Goal: Task Accomplishment & Management: Use online tool/utility

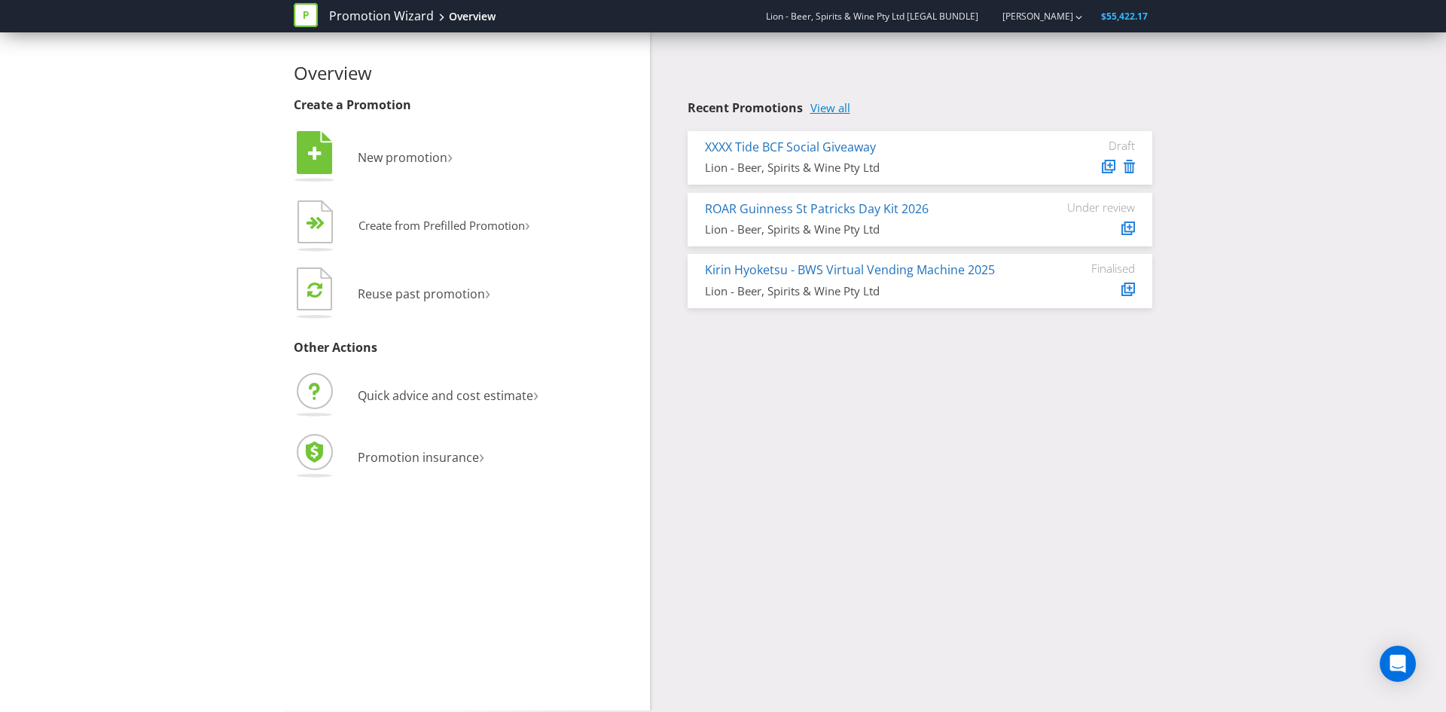
click at [828, 106] on link "View all" at bounding box center [830, 108] width 40 height 13
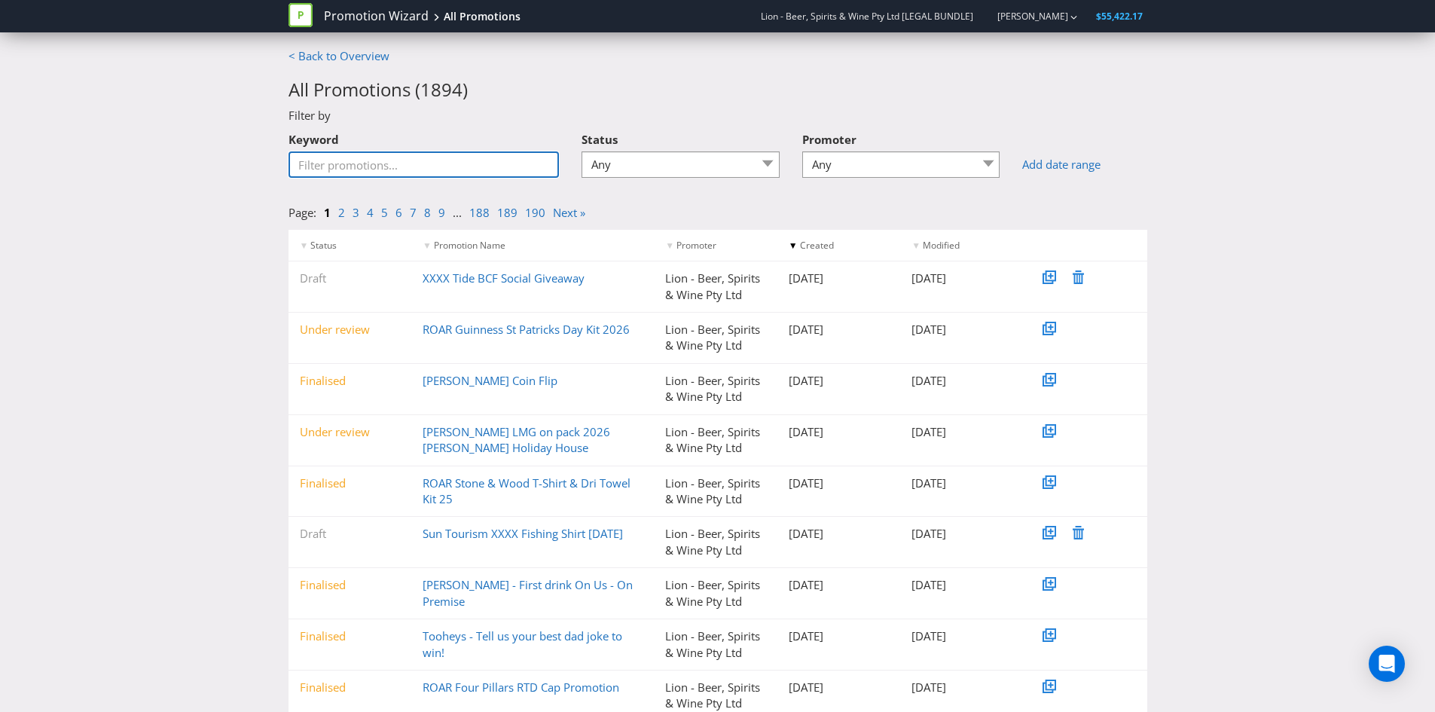
click at [435, 157] on input "Keyword" at bounding box center [423, 164] width 271 height 26
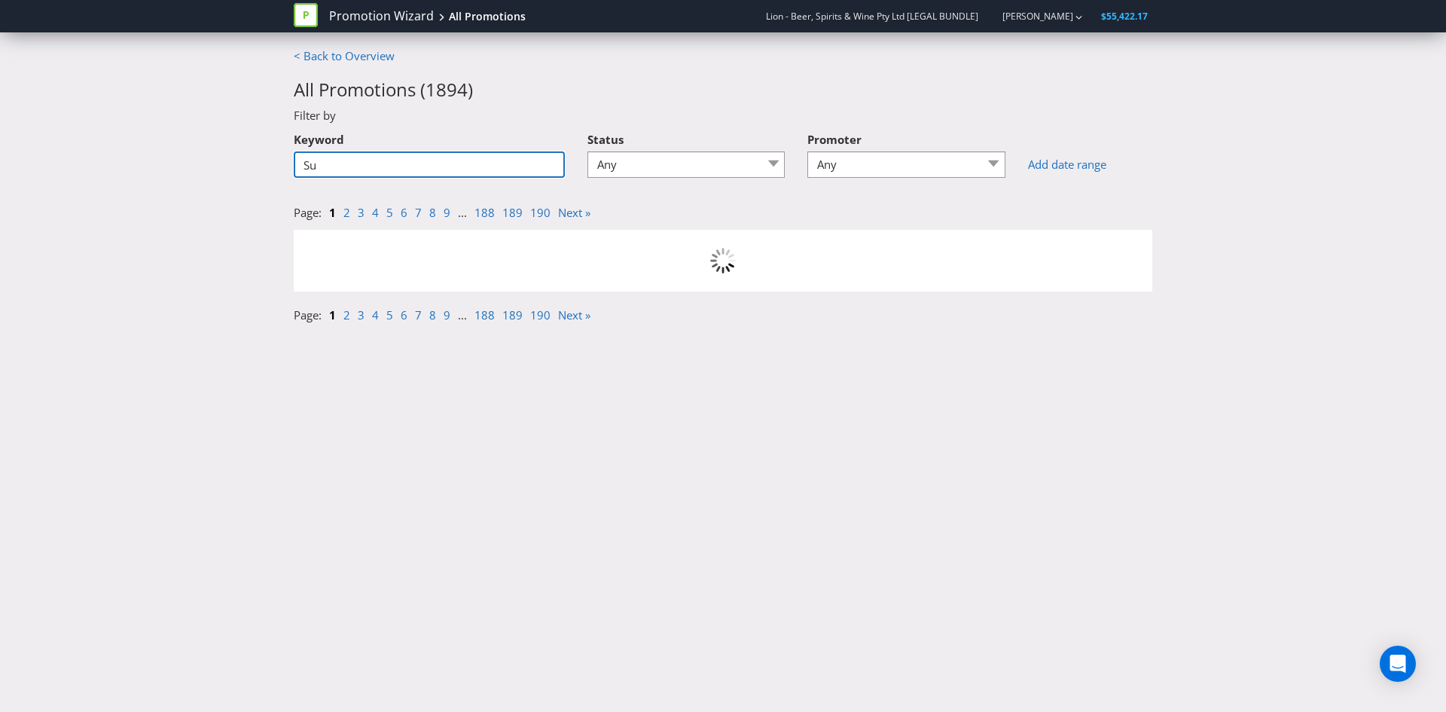
type input "S"
type input "Sun"
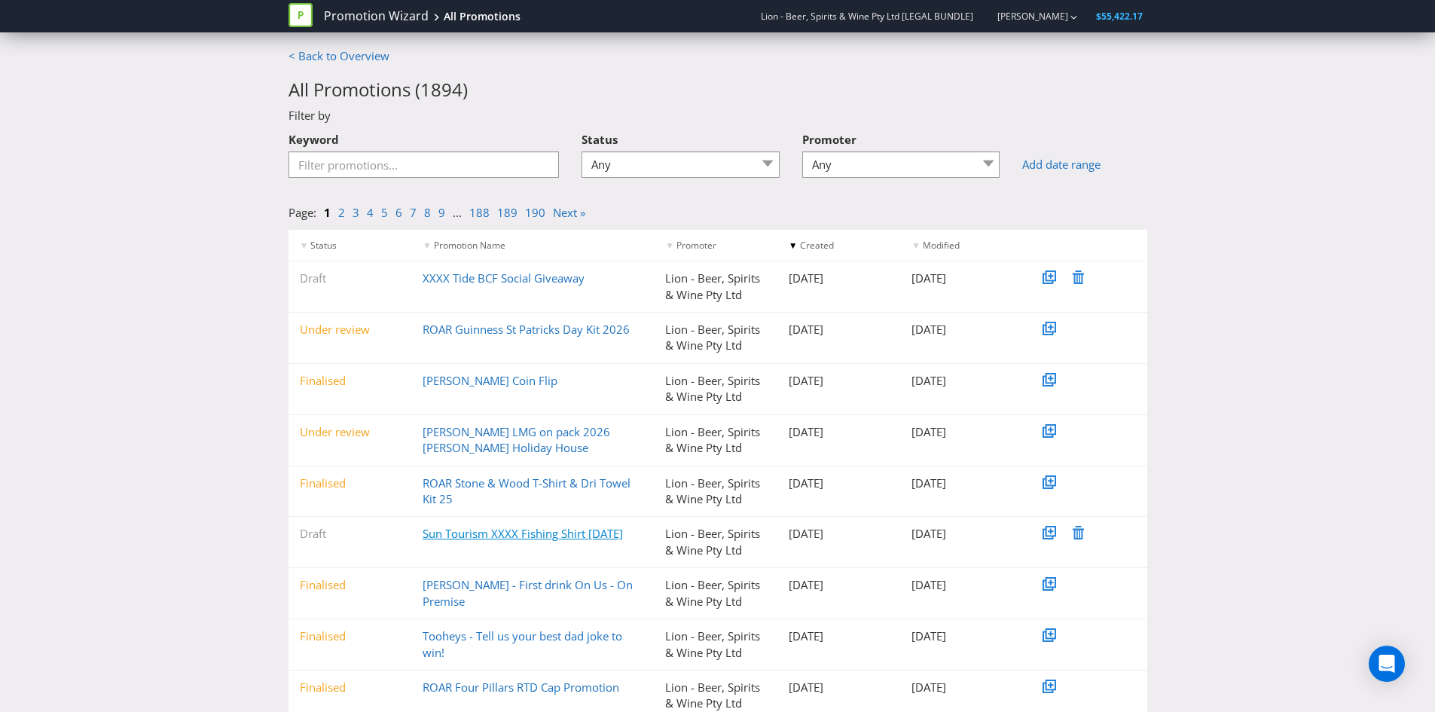
click at [493, 535] on link "Sun Tourism XXXX Fishing Shirt [DATE]" at bounding box center [523, 533] width 200 height 15
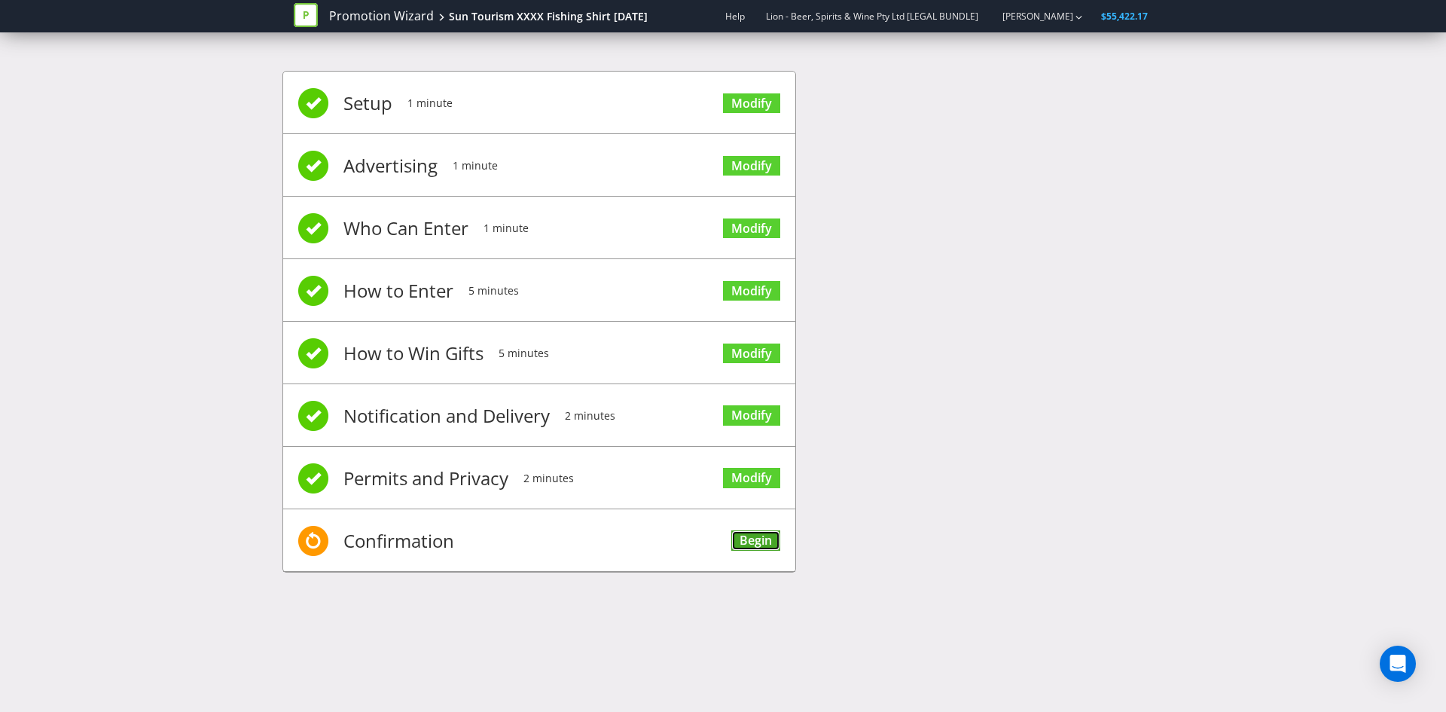
click at [746, 543] on link "Begin" at bounding box center [755, 540] width 49 height 20
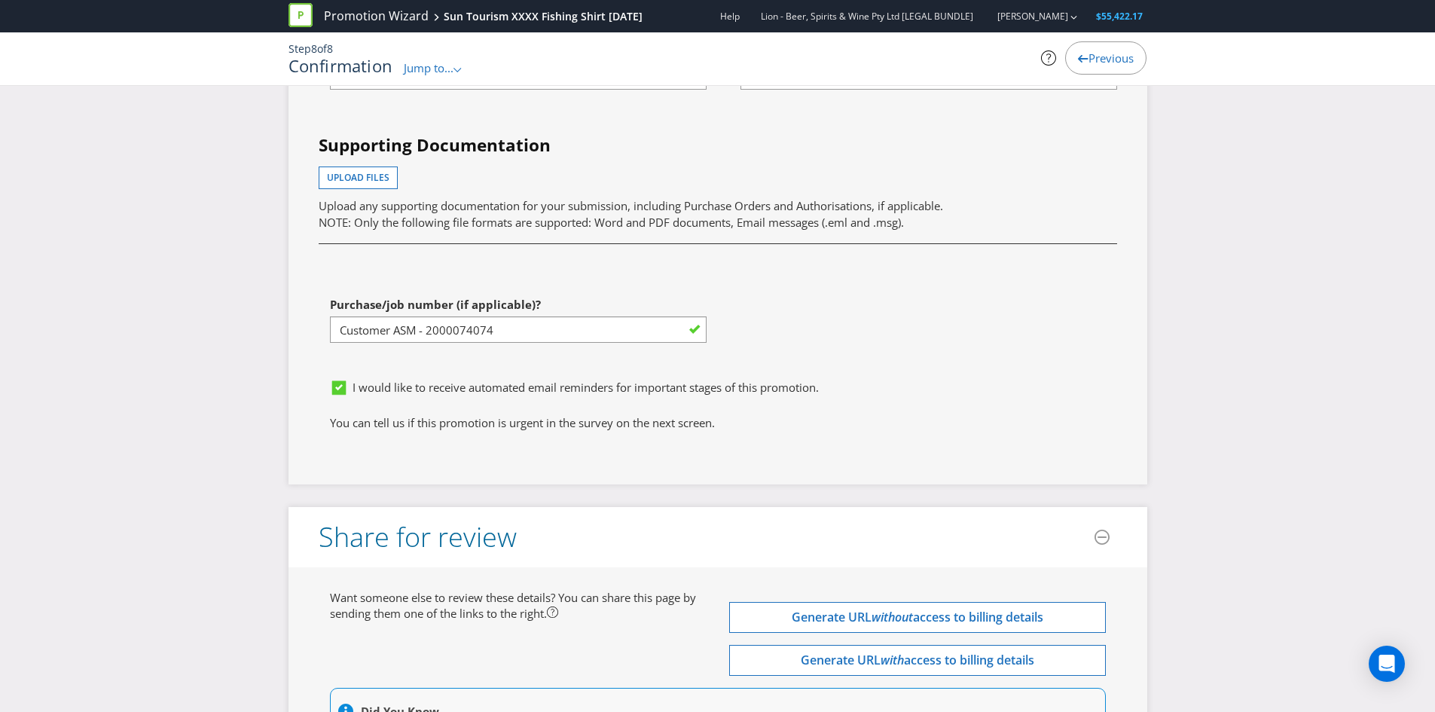
scroll to position [4368, 0]
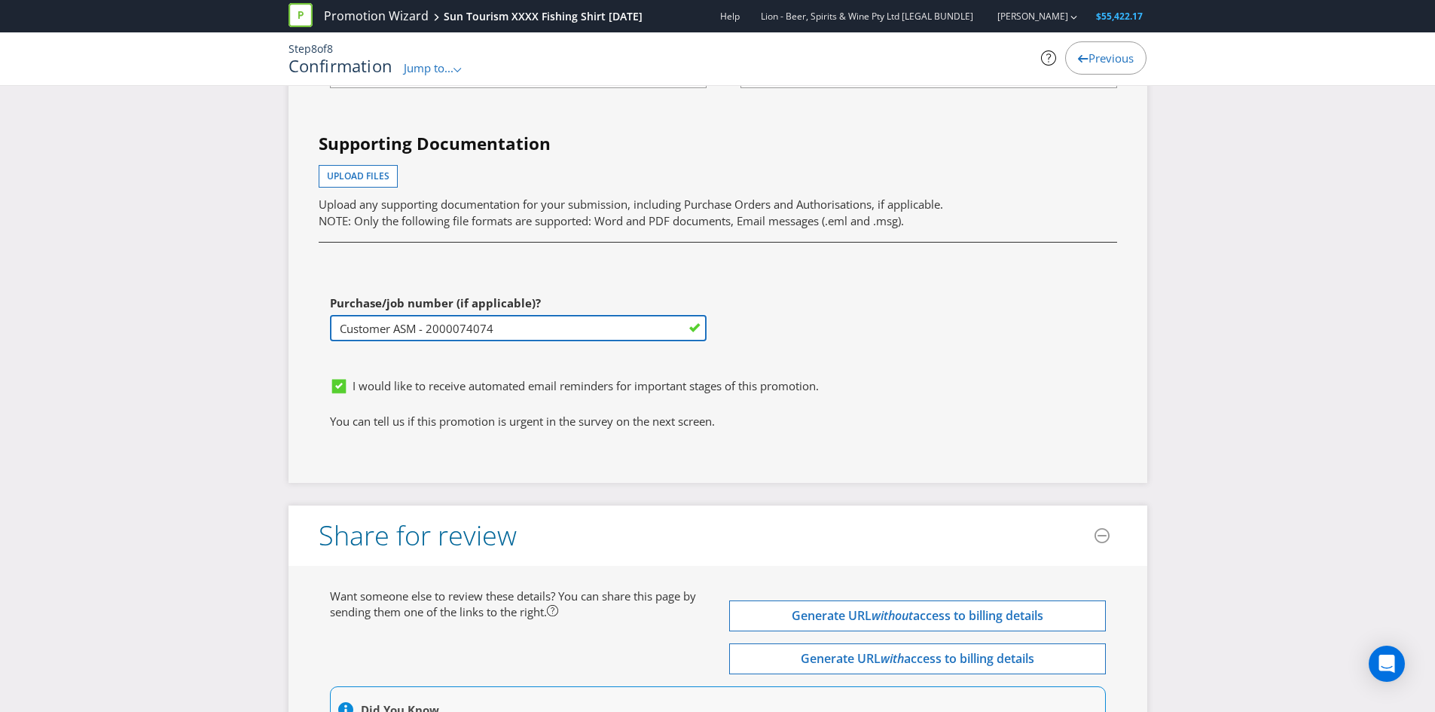
click at [484, 318] on input "Customer ASM - 2000074074" at bounding box center [518, 328] width 377 height 26
click at [483, 319] on input "Customer ASM - 2000074074" at bounding box center [518, 328] width 377 height 26
paste input "MAU-XXXX200012.SAC"
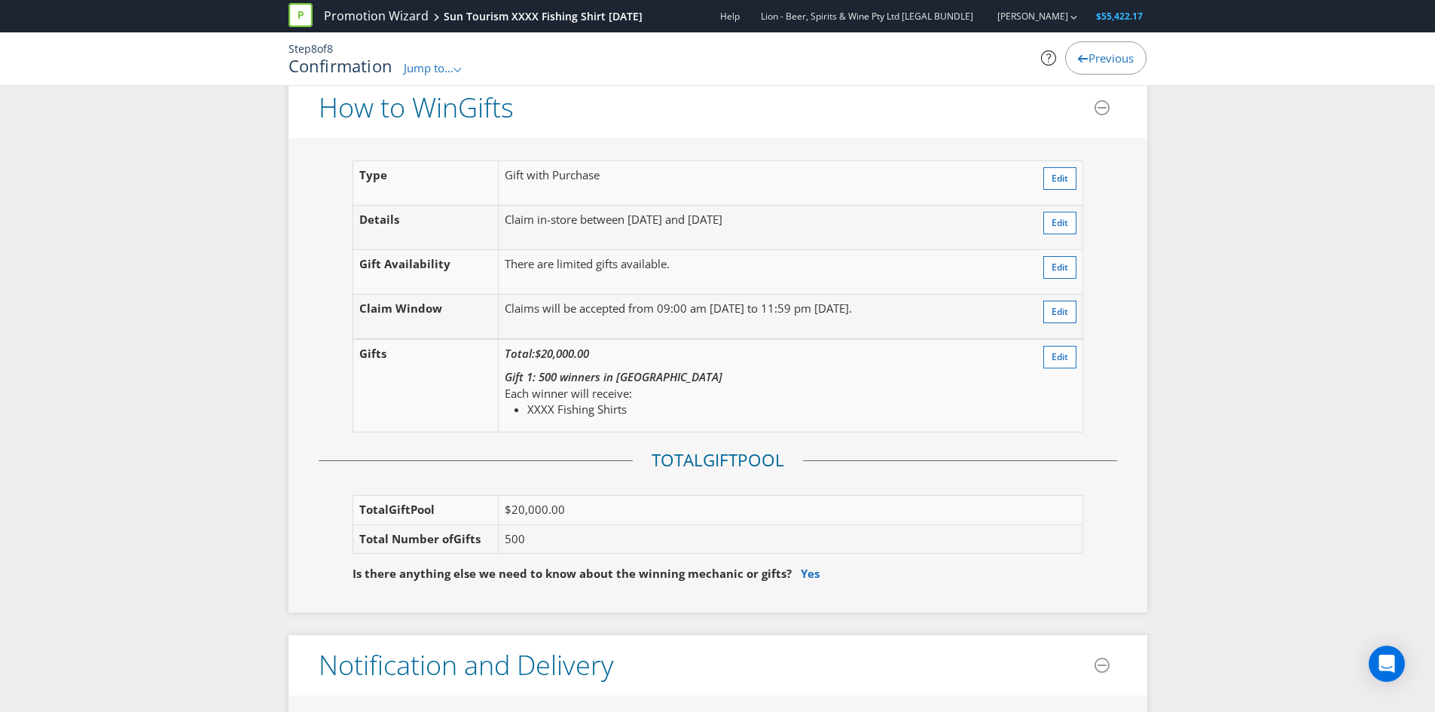
scroll to position [1663, 0]
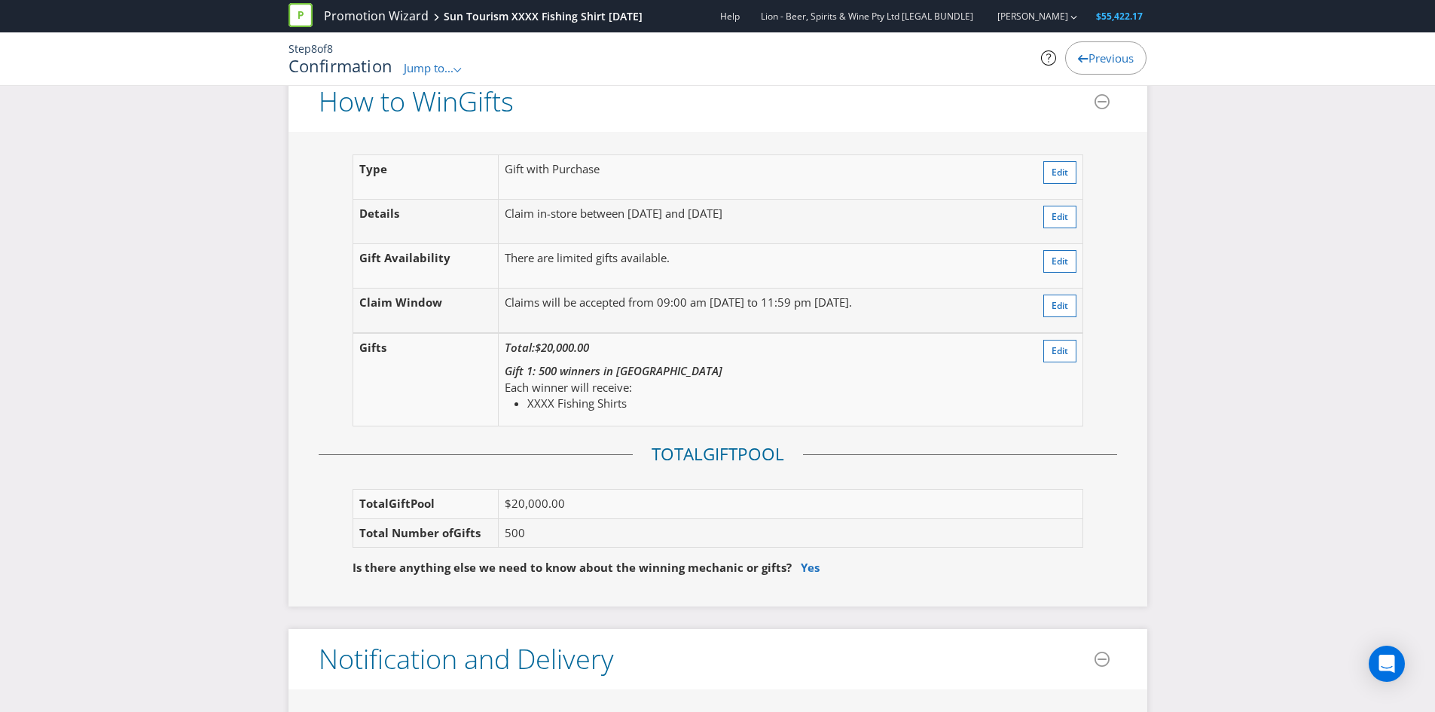
type input "MAU-XXXX200012.SAC"
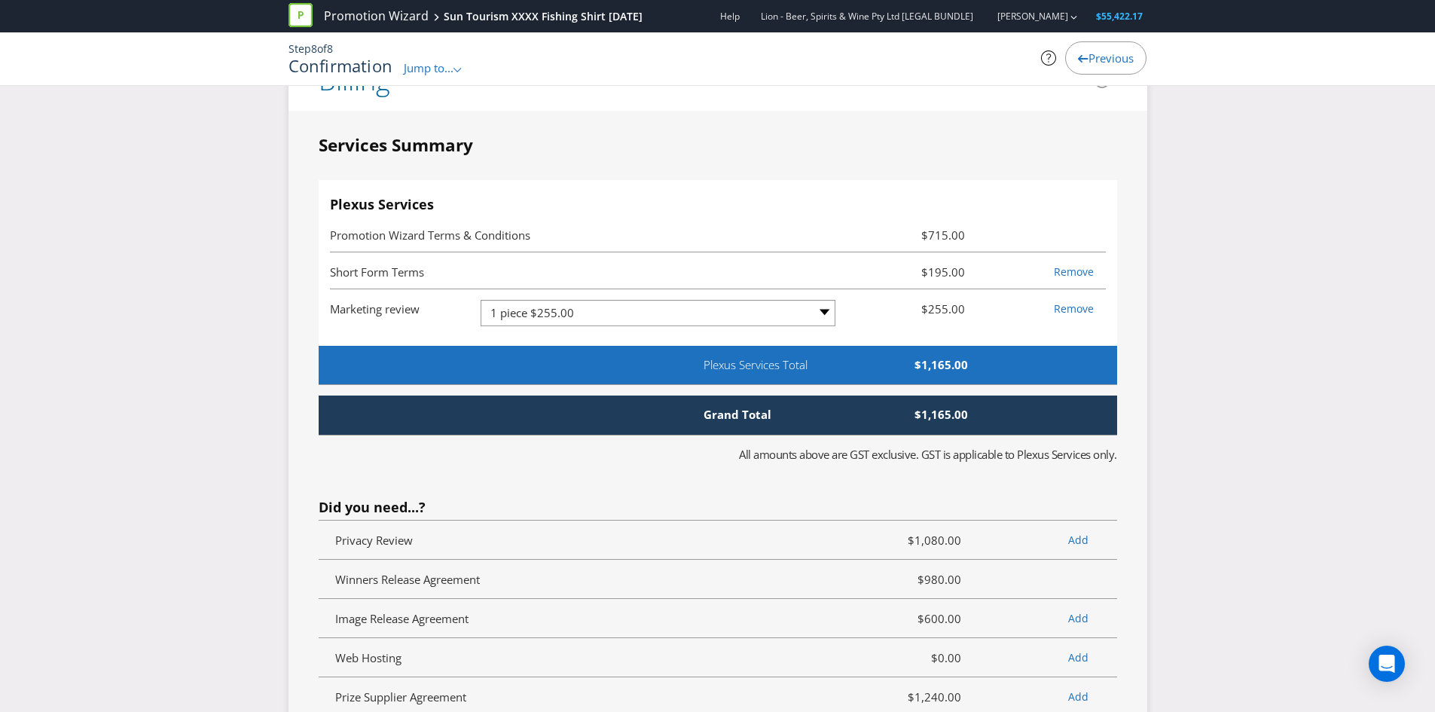
scroll to position [3424, 0]
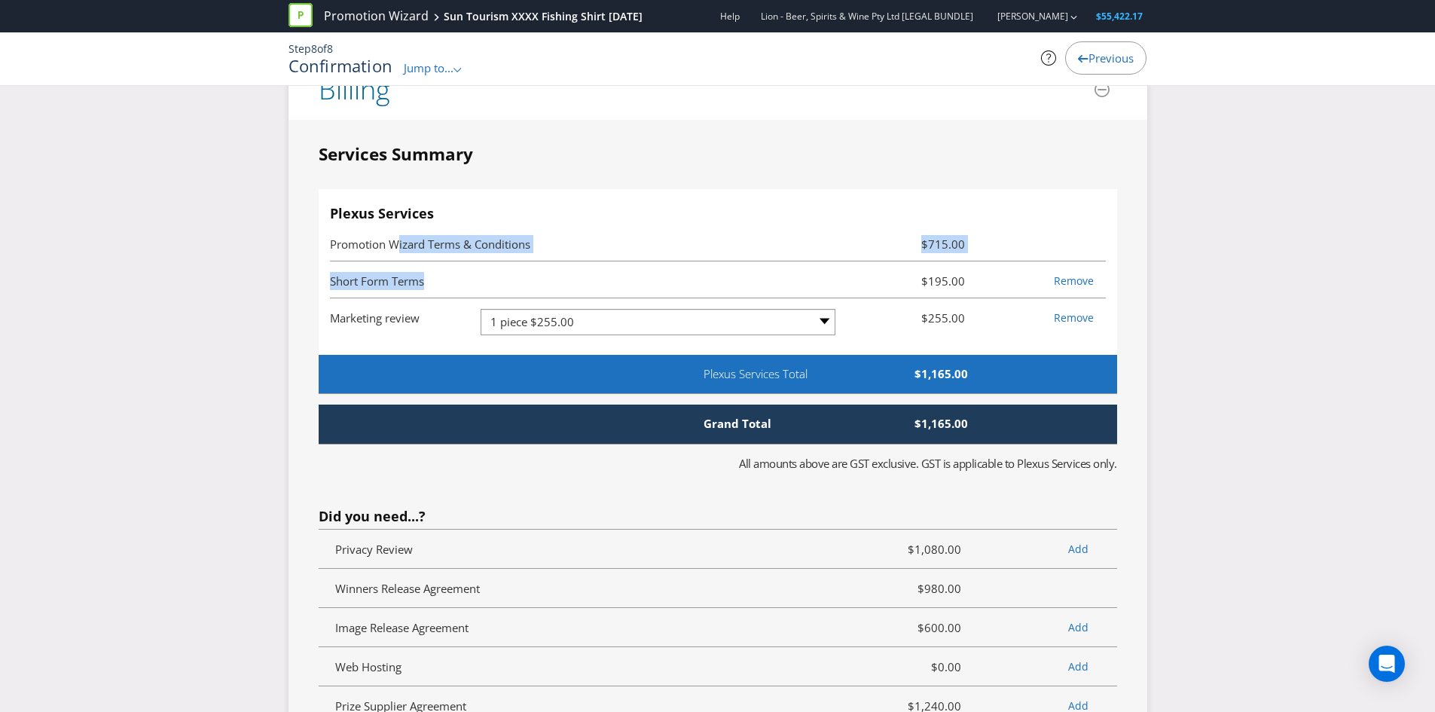
drag, startPoint x: 399, startPoint y: 245, endPoint x: 612, endPoint y: 288, distance: 216.8
click at [612, 288] on ul "Promotion Wizard Terms & Conditions $715.00 Short Form Terms $195.00 Remove Mar…" at bounding box center [718, 289] width 776 height 131
click at [389, 322] on span "Marketing review" at bounding box center [375, 317] width 90 height 15
drag, startPoint x: 431, startPoint y: 239, endPoint x: 497, endPoint y: 301, distance: 90.6
click at [497, 301] on ul "Promotion Wizard Terms & Conditions $715.00 Short Form Terms $195.00 Remove Mar…" at bounding box center [718, 289] width 776 height 131
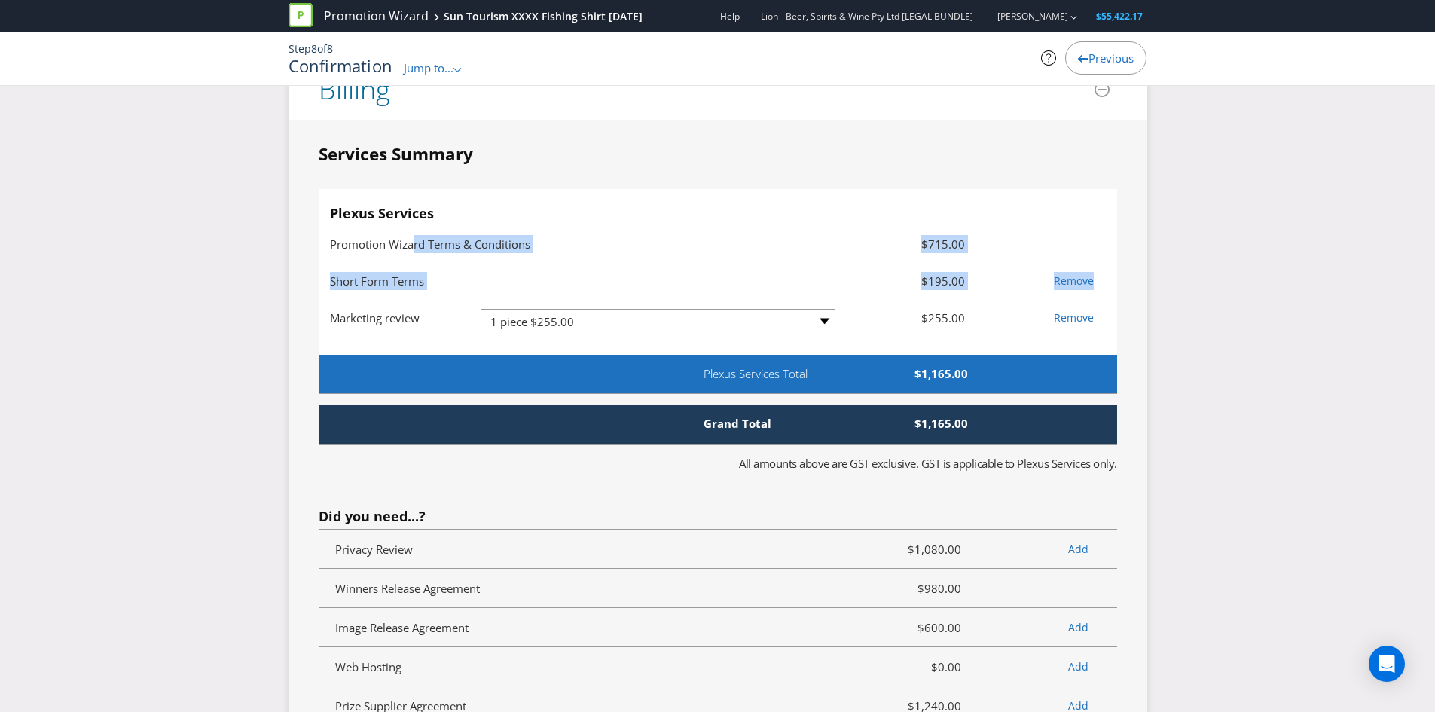
drag, startPoint x: 403, startPoint y: 307, endPoint x: 811, endPoint y: 316, distance: 408.3
click at [402, 307] on div "Marketing review -- Please Select -- 1 piece $255.00 2-4 pieces (provided at sa…" at bounding box center [718, 309] width 776 height 6
click at [759, 236] on span "Promotion Wizard Terms & Conditions" at bounding box center [588, 244] width 517 height 18
drag, startPoint x: 325, startPoint y: 241, endPoint x: 494, endPoint y: 261, distance: 170.7
click at [494, 261] on div "Plexus Services Promotion Wizard Terms & Conditions $715.00 Short Form Terms $1…" at bounding box center [718, 272] width 798 height 166
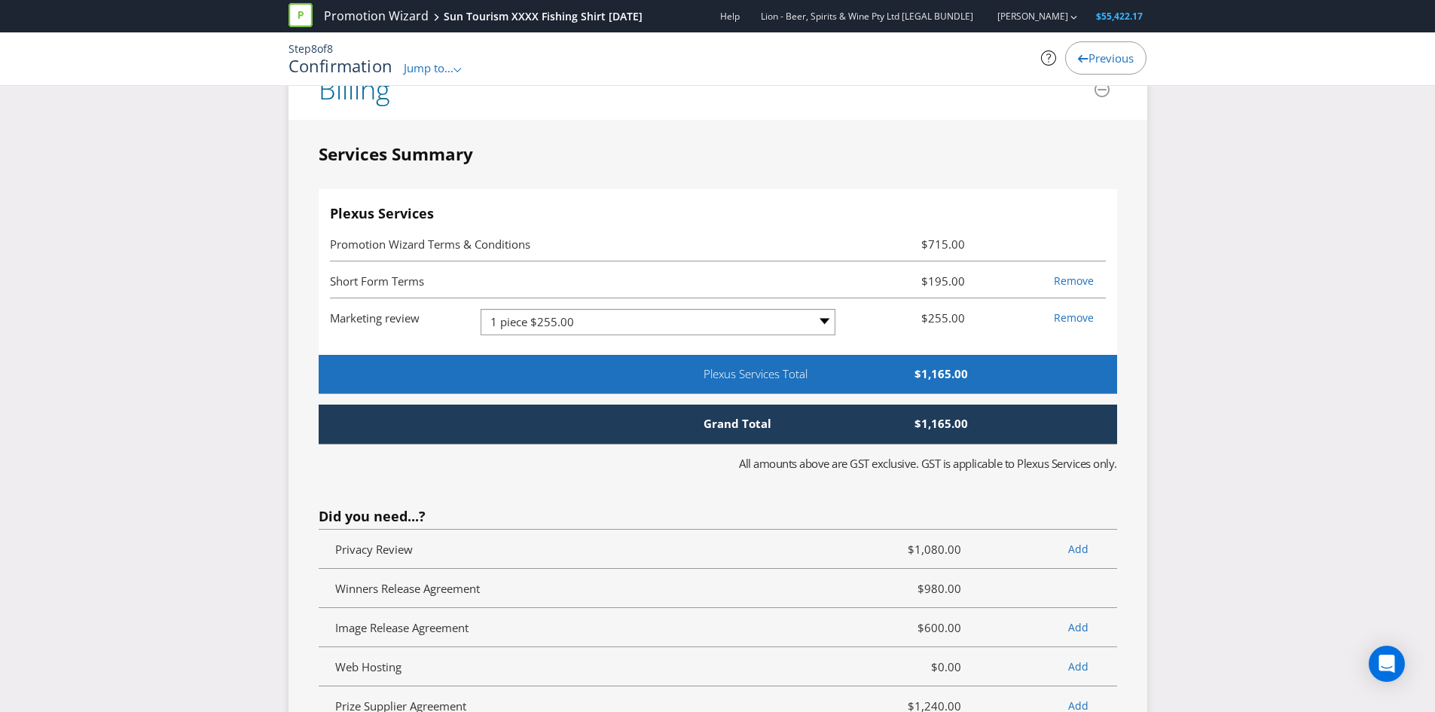
click at [601, 256] on li "Promotion Wizard Terms & Conditions $715.00" at bounding box center [718, 242] width 776 height 37
drag, startPoint x: 452, startPoint y: 244, endPoint x: 620, endPoint y: 276, distance: 170.9
click at [620, 276] on ul "Promotion Wizard Terms & Conditions $715.00 Short Form Terms $195.00 Remove Mar…" at bounding box center [718, 289] width 776 height 131
click at [651, 260] on li "Promotion Wizard Terms & Conditions $715.00" at bounding box center [718, 242] width 776 height 37
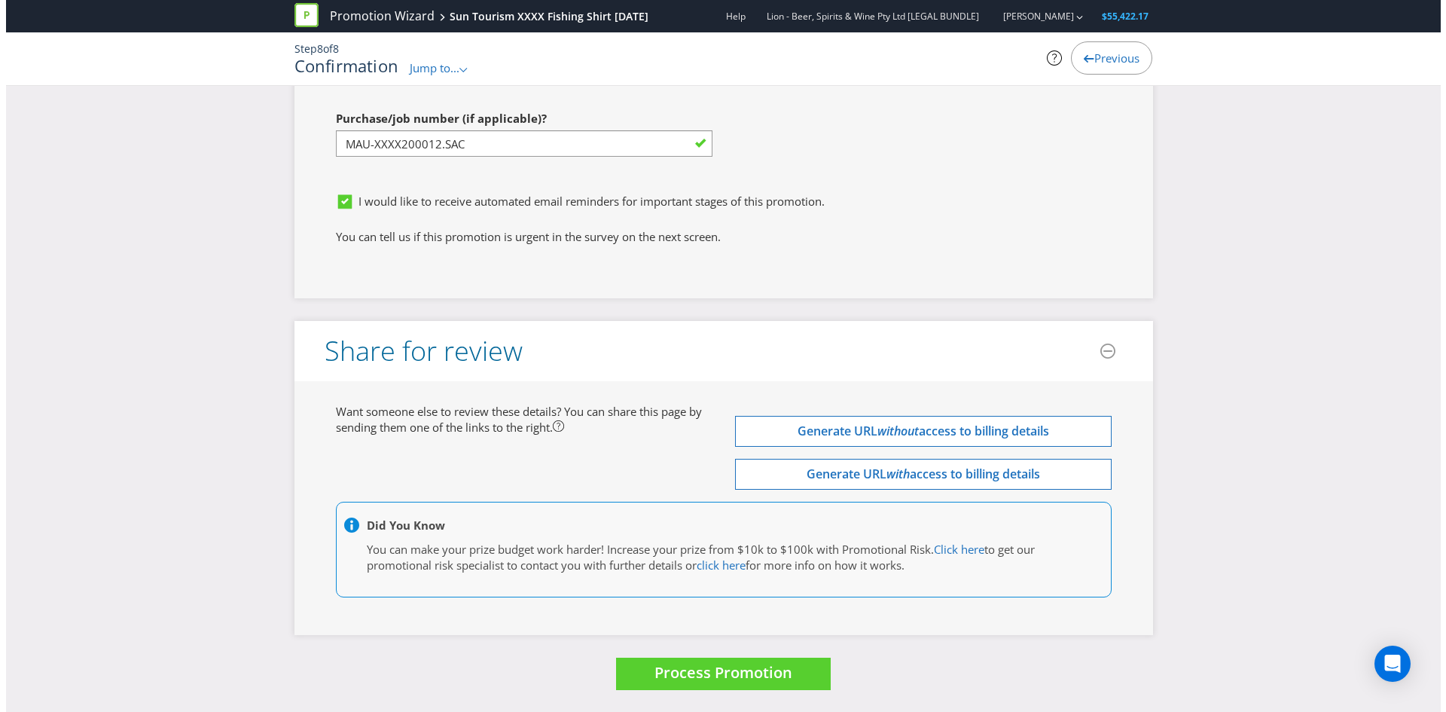
scroll to position [4553, 0]
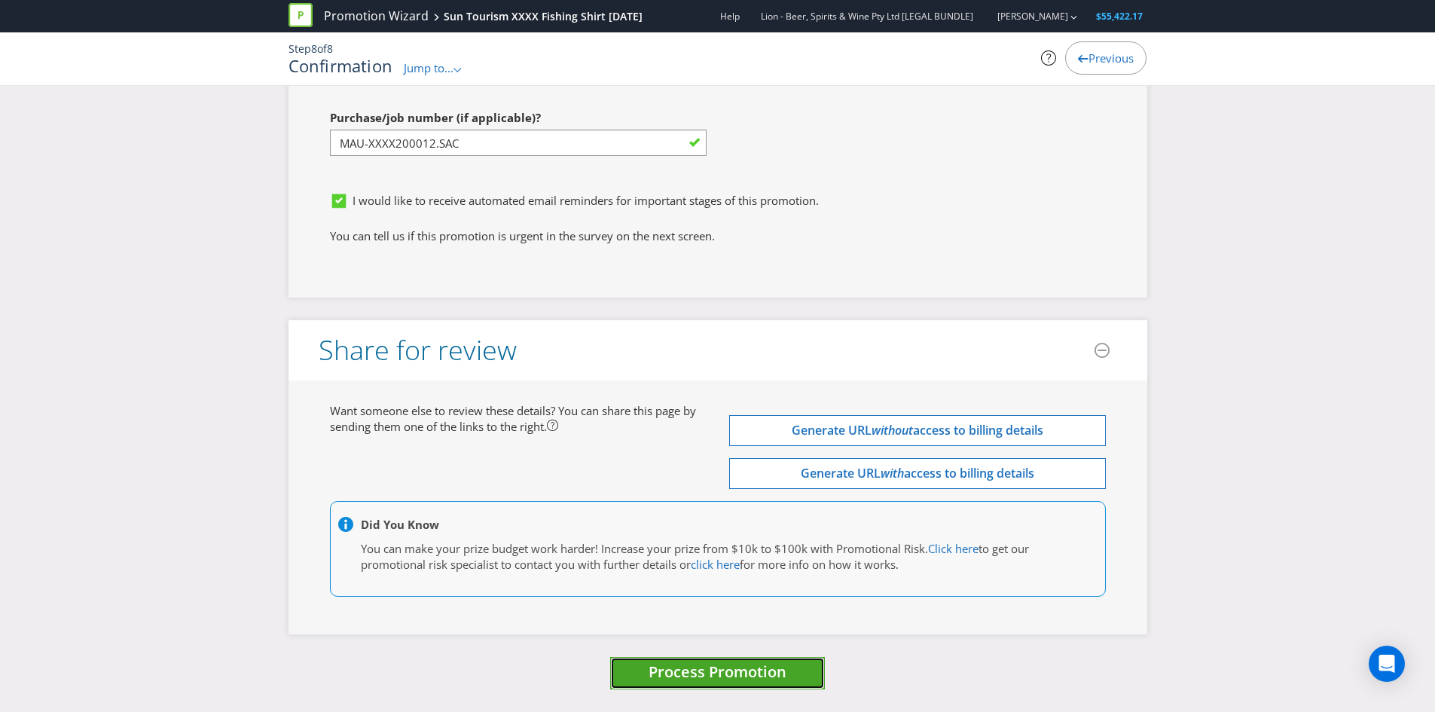
click at [754, 664] on span "Process Promotion" at bounding box center [717, 671] width 138 height 20
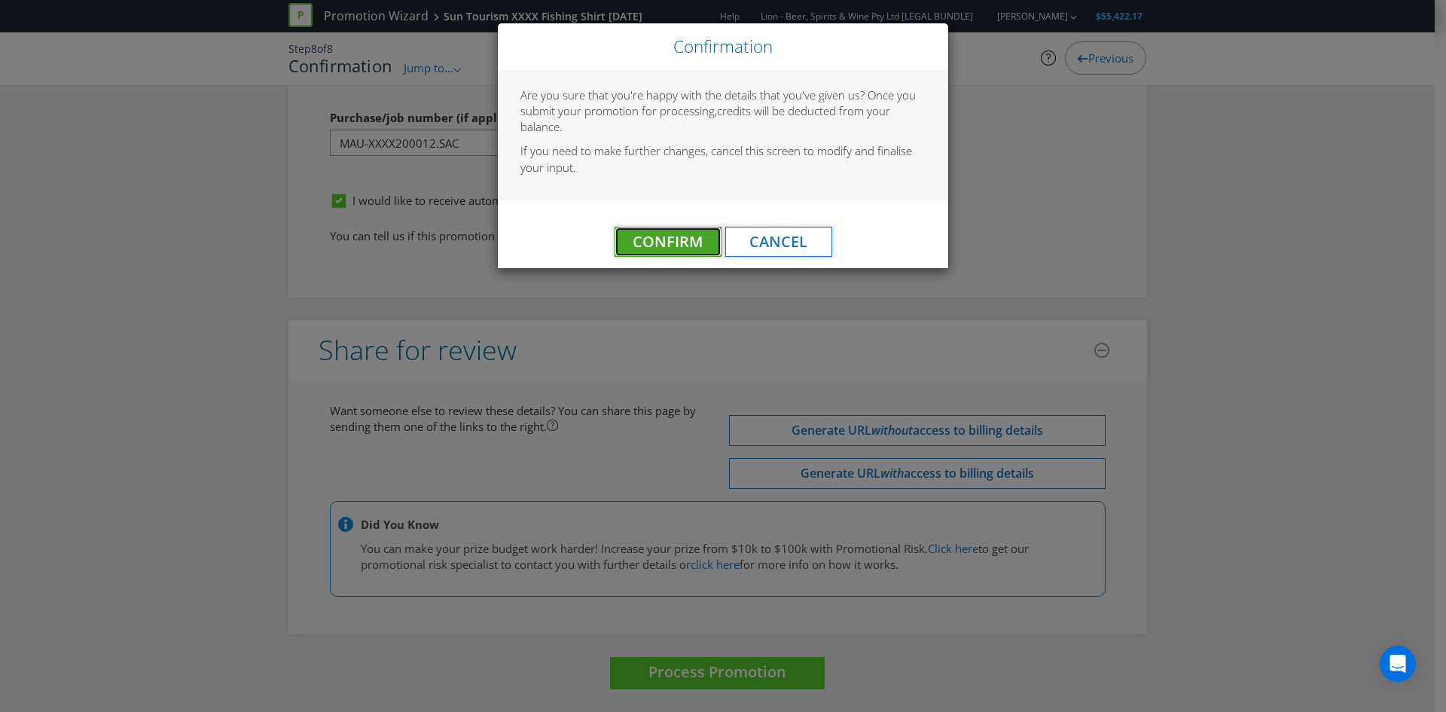
click at [652, 243] on span "Confirm" at bounding box center [668, 241] width 70 height 20
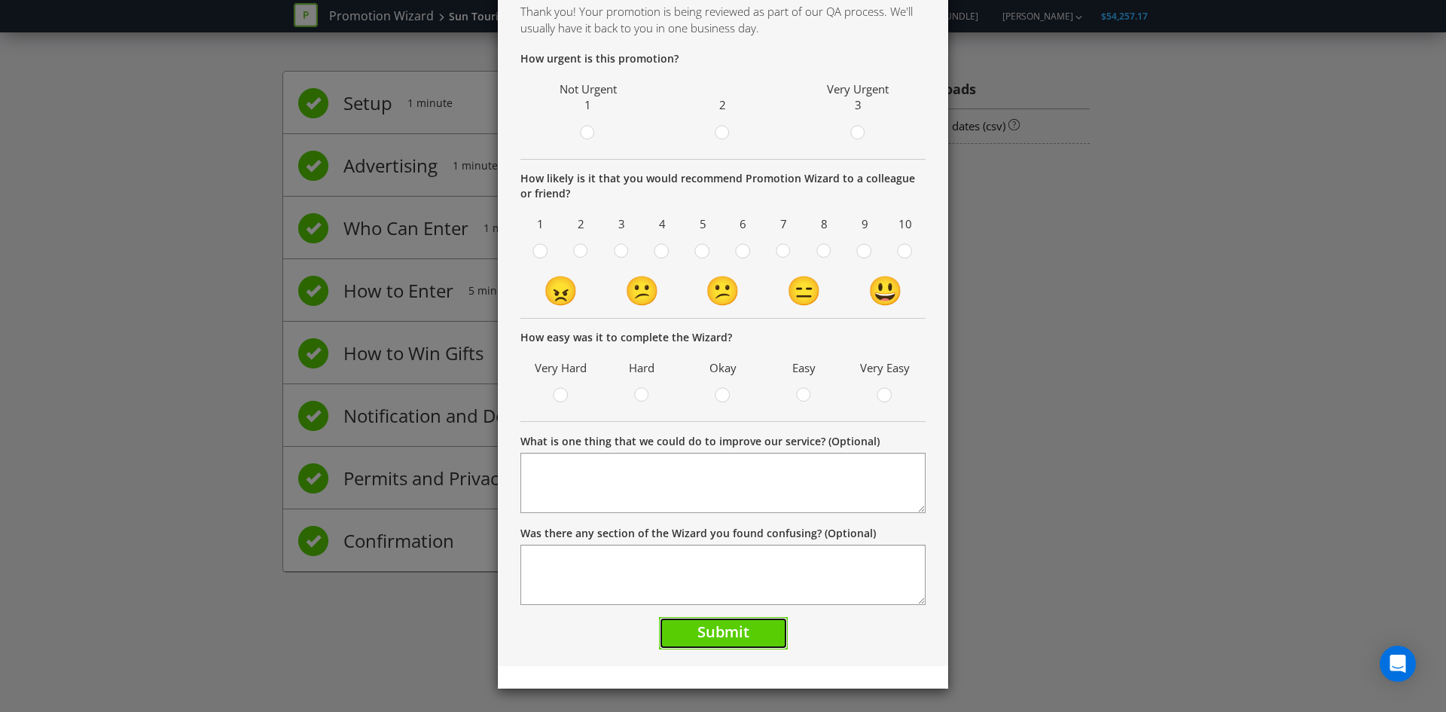
click at [738, 631] on span "Submit" at bounding box center [723, 631] width 52 height 20
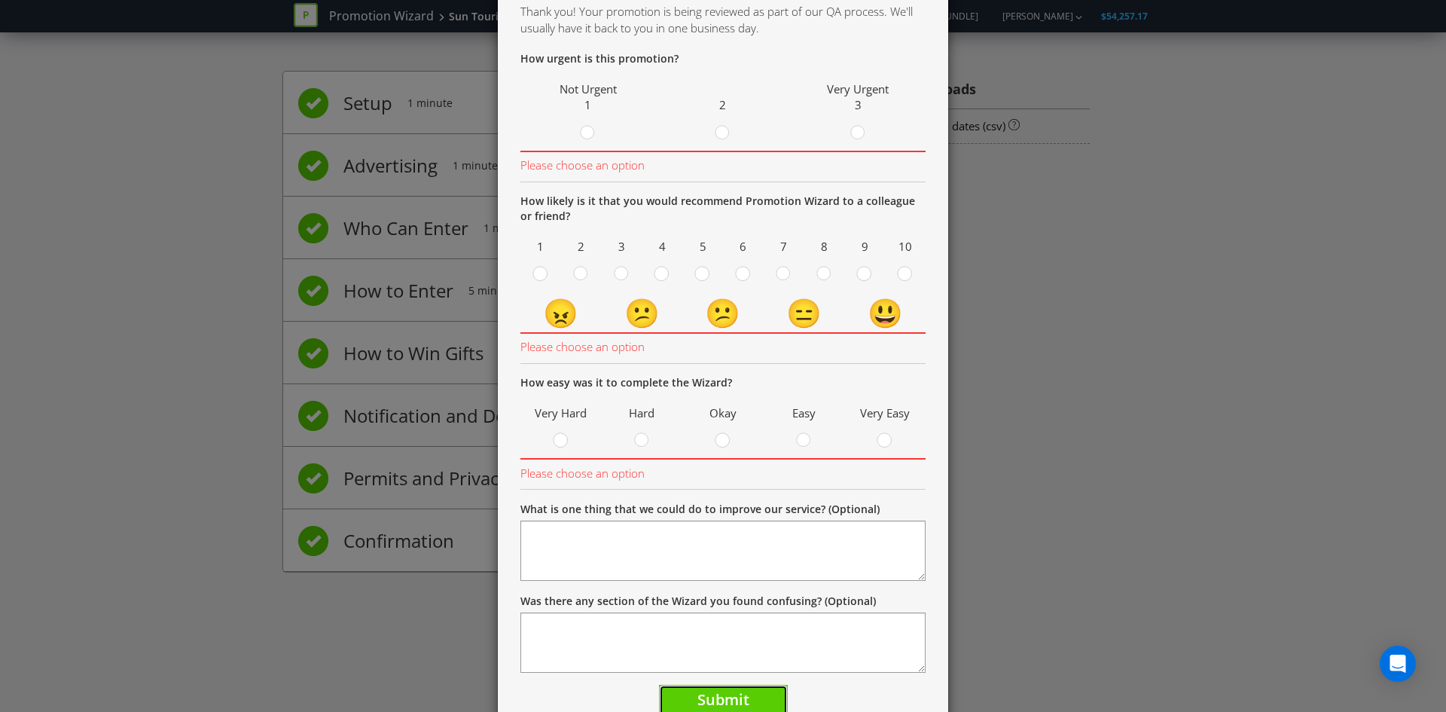
scroll to position [145, 0]
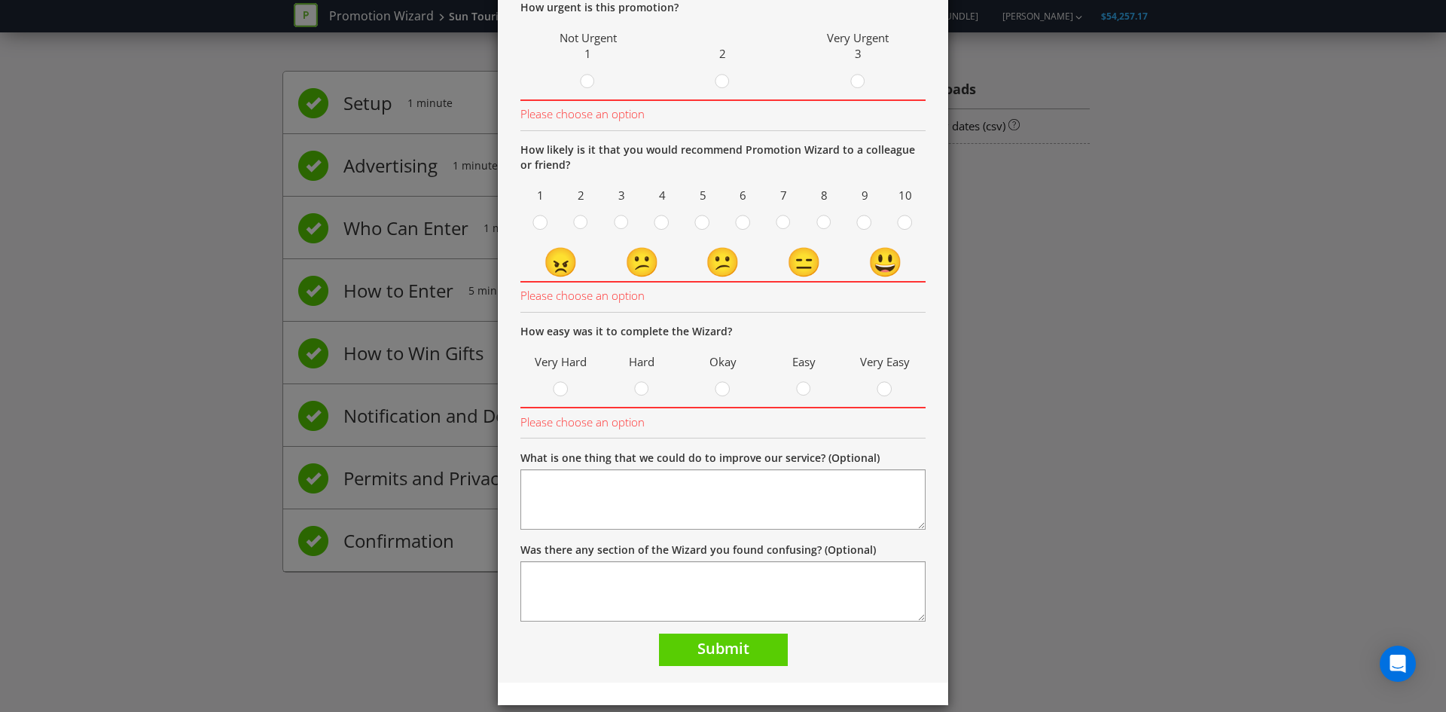
click at [699, 81] on div at bounding box center [722, 83] width 127 height 19
click at [720, 78] on div at bounding box center [723, 77] width 8 height 8
click at [0, 0] on input "radio" at bounding box center [0, 0] width 0 height 0
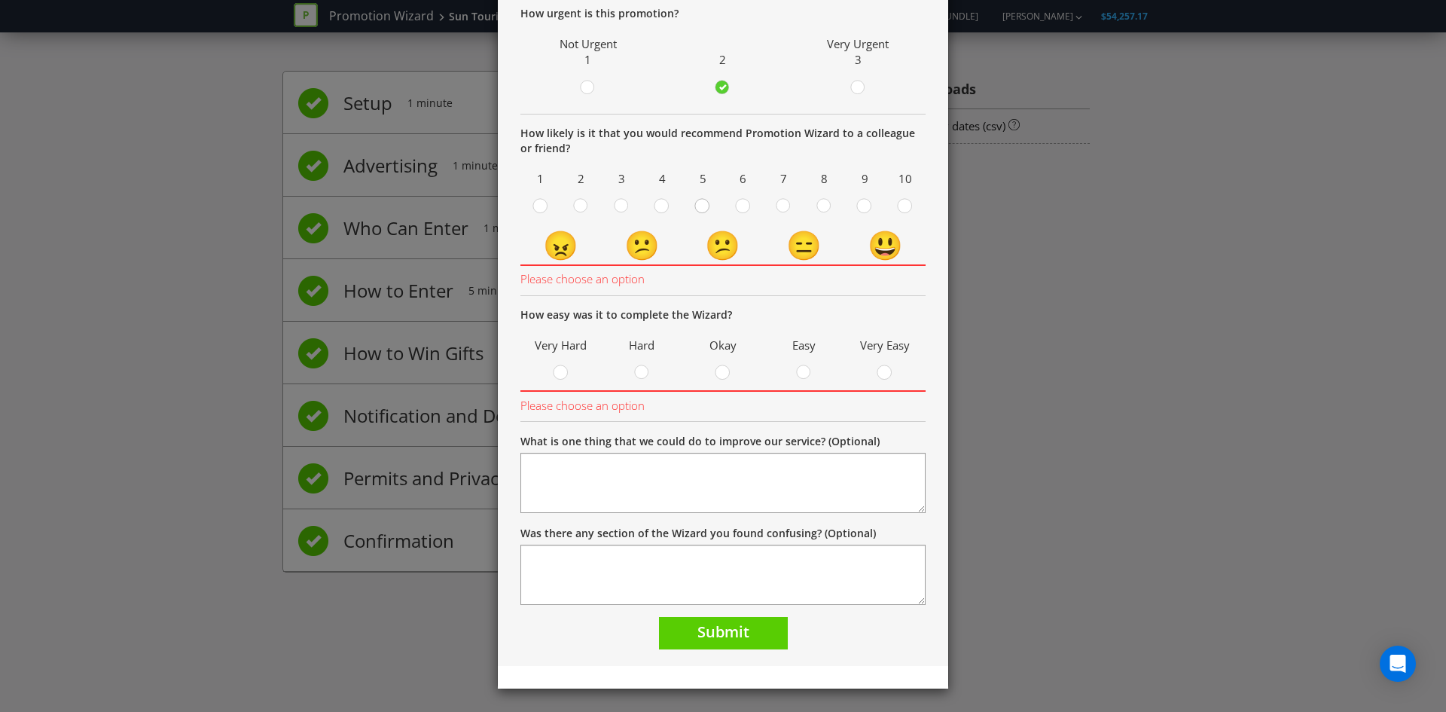
click at [695, 206] on circle at bounding box center [702, 206] width 14 height 14
click at [0, 0] on input "radio" at bounding box center [0, 0] width 0 height 0
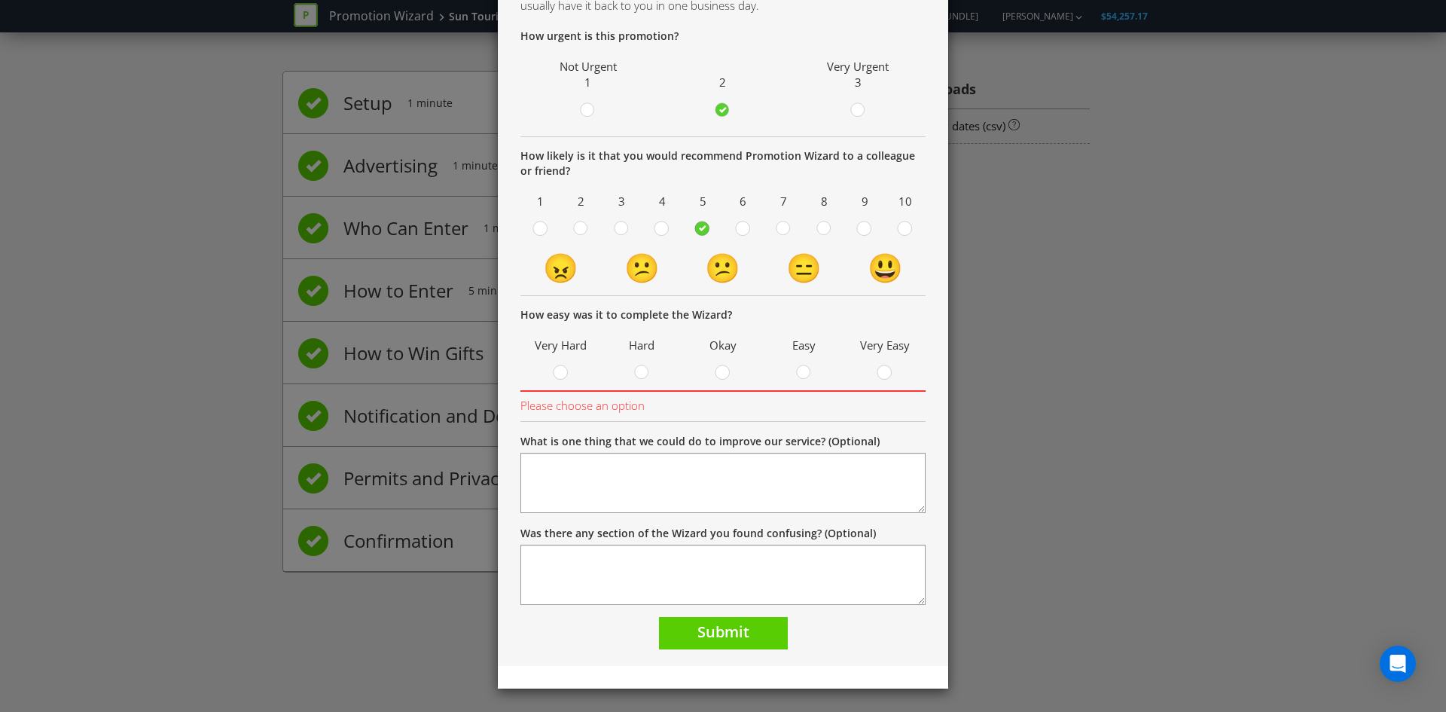
scroll to position [116, 0]
click at [811, 371] on span at bounding box center [812, 375] width 3 height 14
click at [0, 0] on input "radio" at bounding box center [0, 0] width 0 height 0
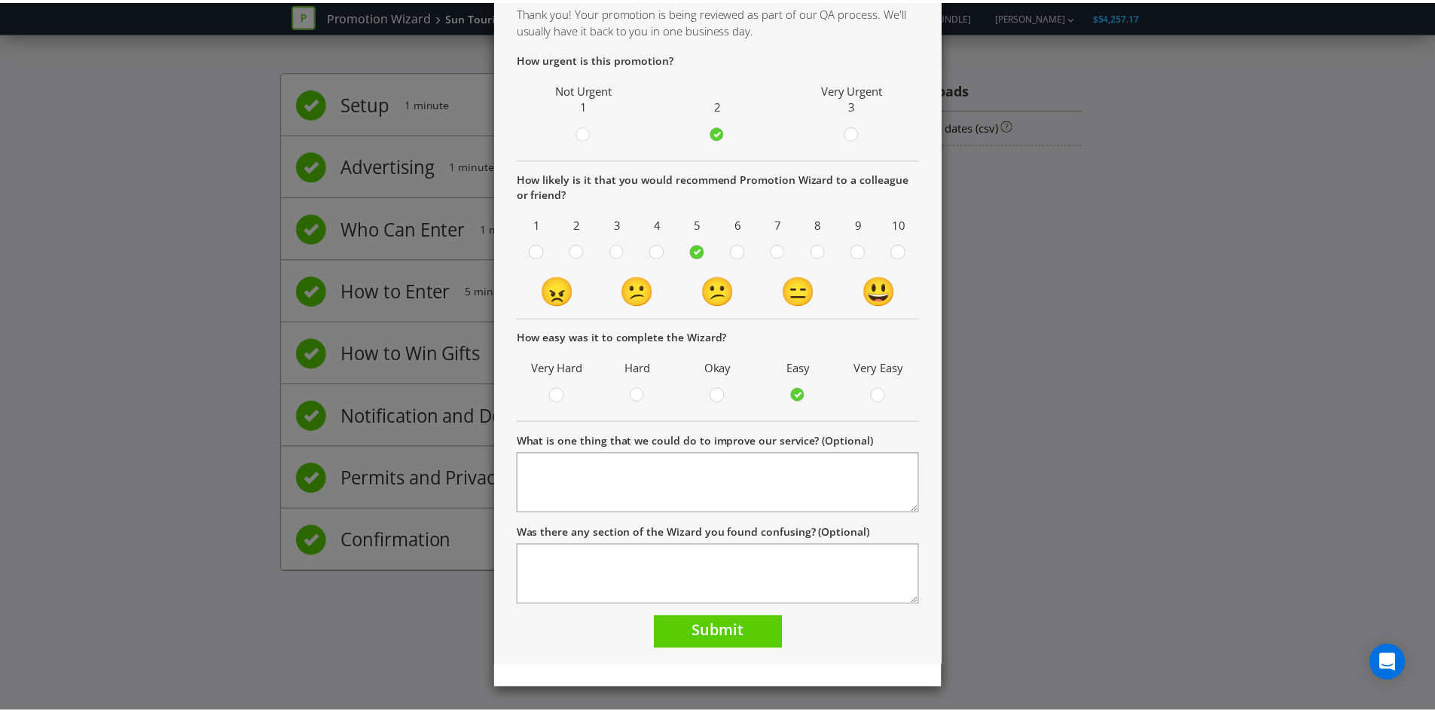
scroll to position [93, 0]
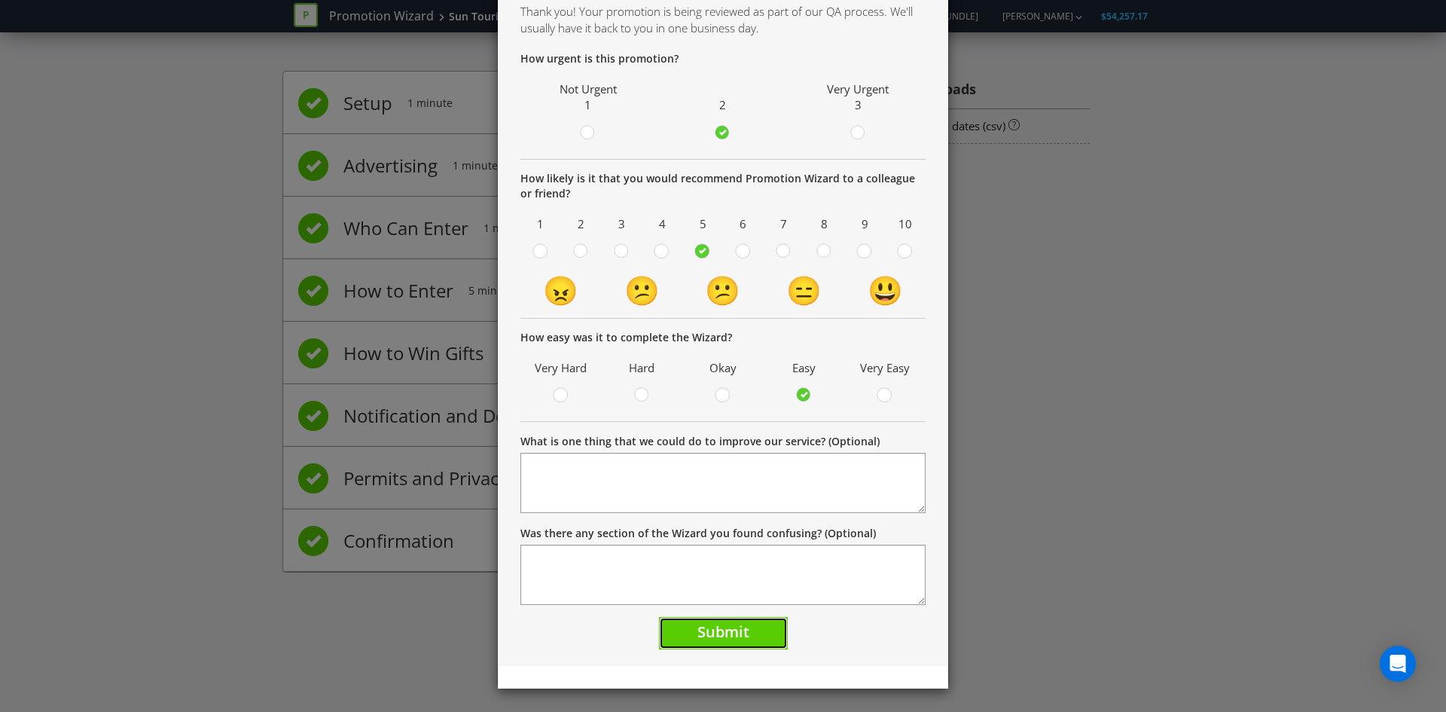
click at [761, 631] on button "Submit" at bounding box center [723, 633] width 129 height 32
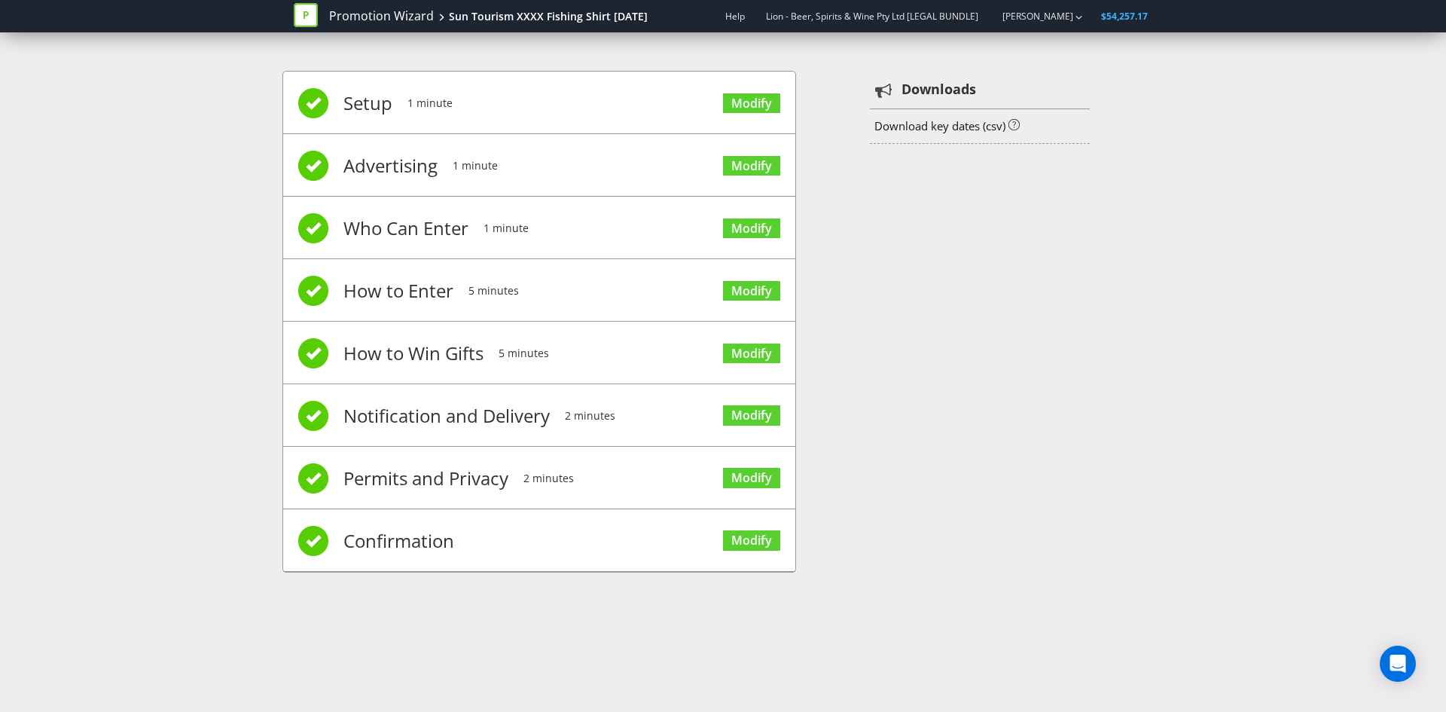
click at [449, 544] on span "Confirmation" at bounding box center [398, 541] width 111 height 60
click at [755, 543] on link "Modify" at bounding box center [751, 540] width 57 height 20
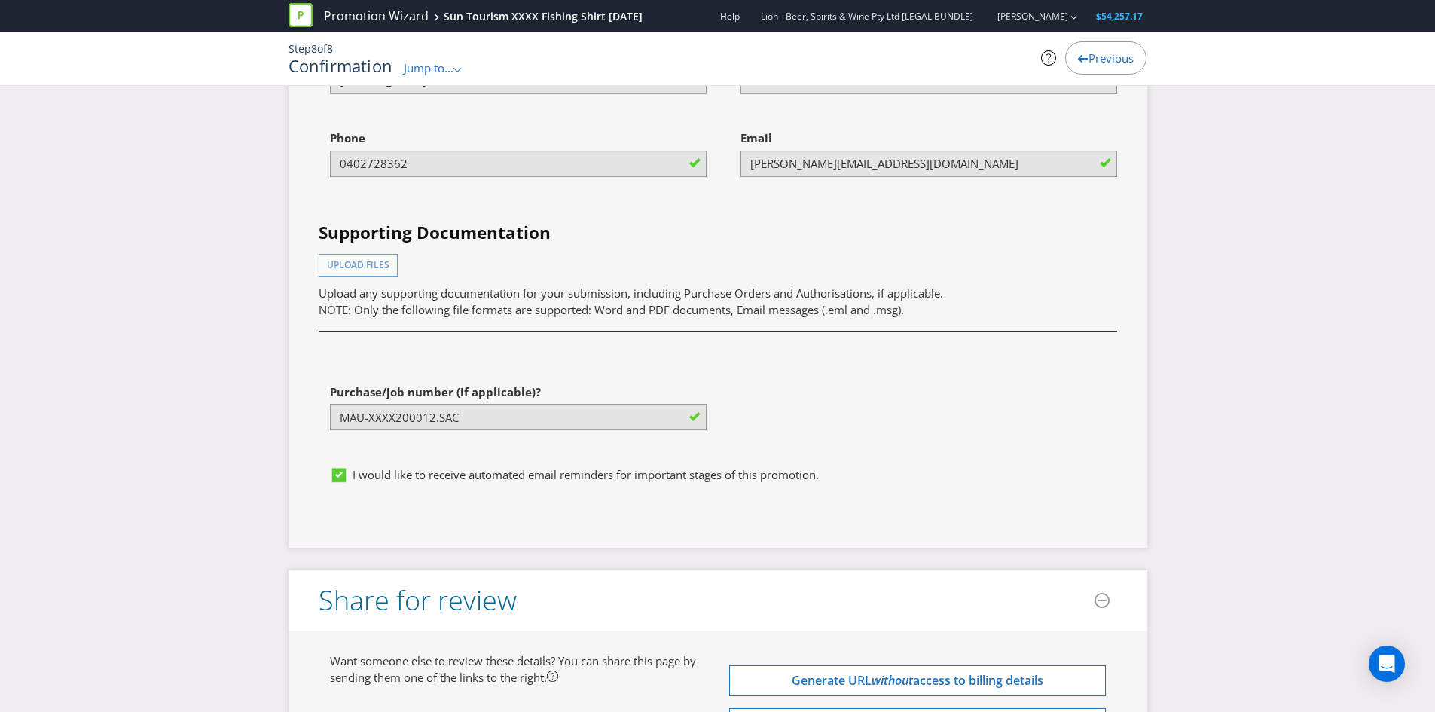
scroll to position [4474, 0]
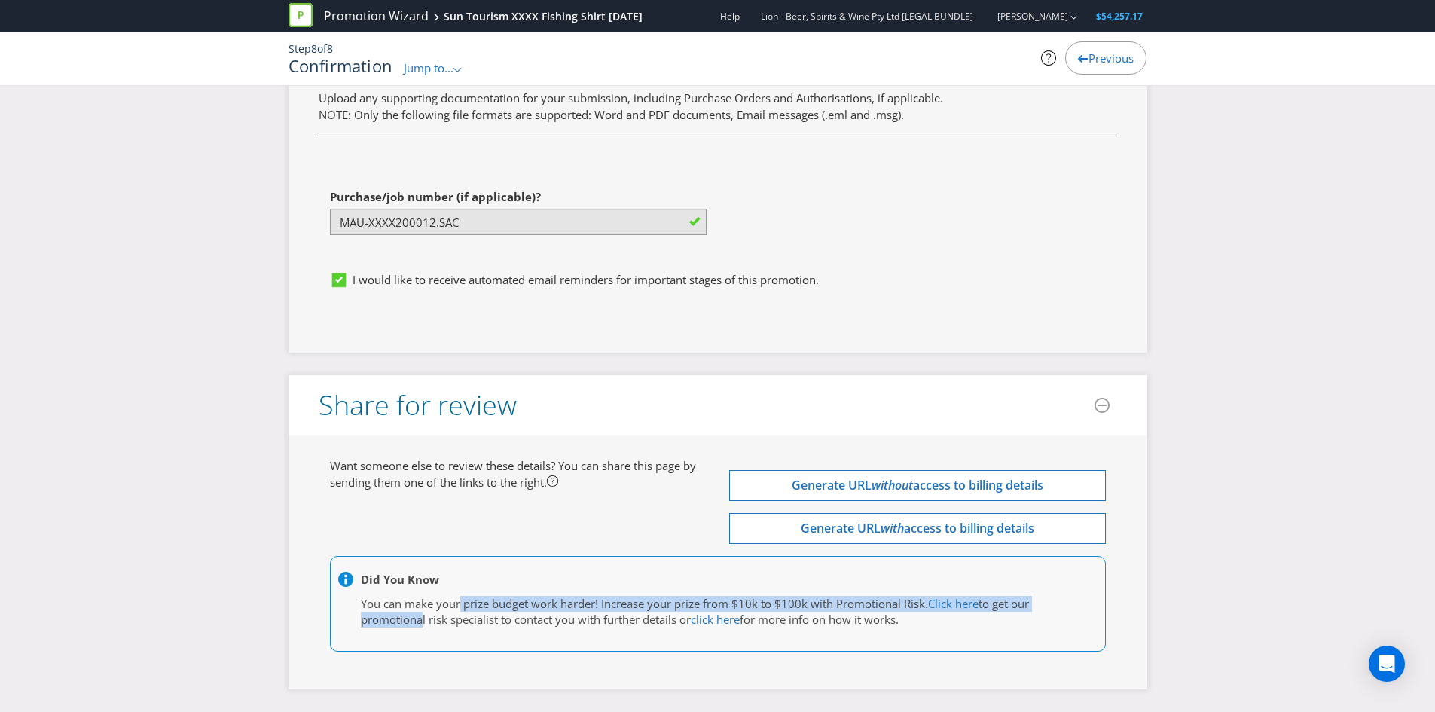
drag, startPoint x: 415, startPoint y: 614, endPoint x: 460, endPoint y: 601, distance: 47.0
click at [460, 601] on p "You can make your prize budget work harder! Increase your prize from $10k to $1…" at bounding box center [710, 612] width 699 height 32
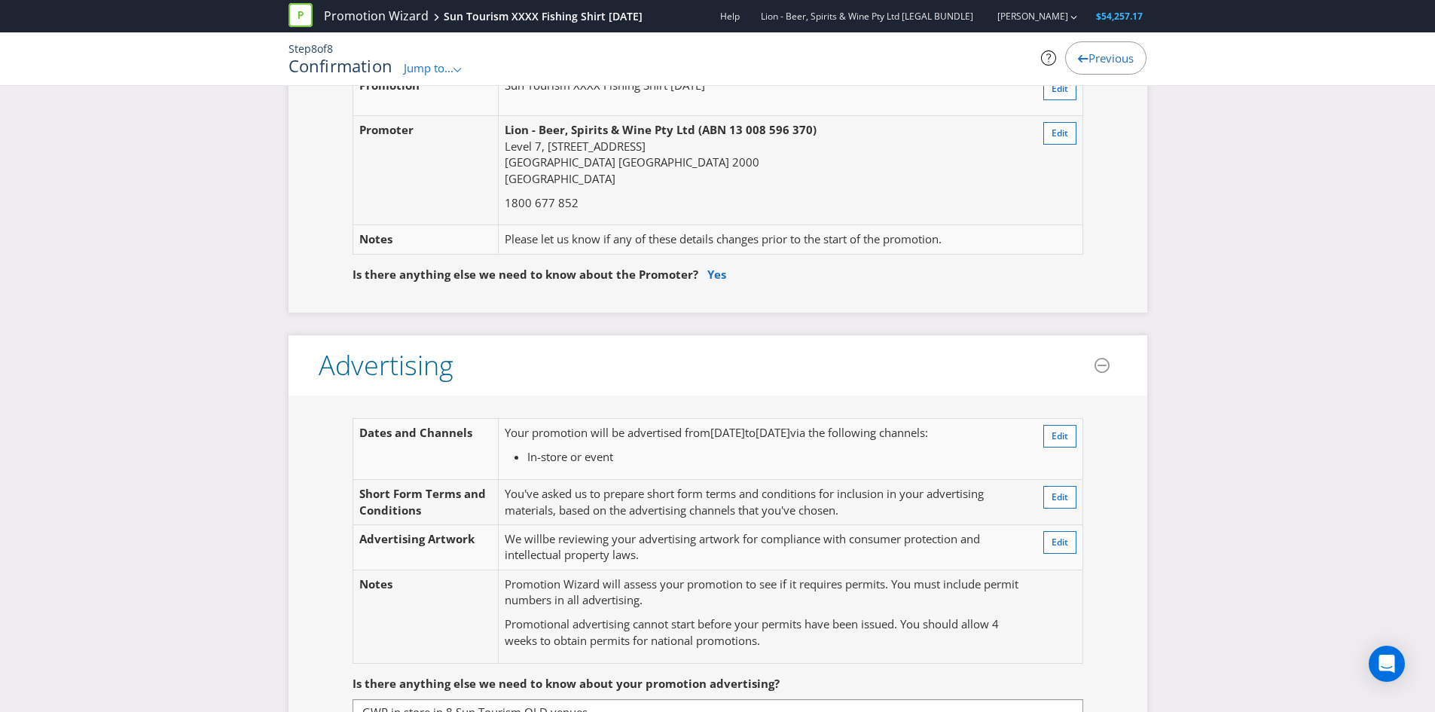
scroll to position [151, 0]
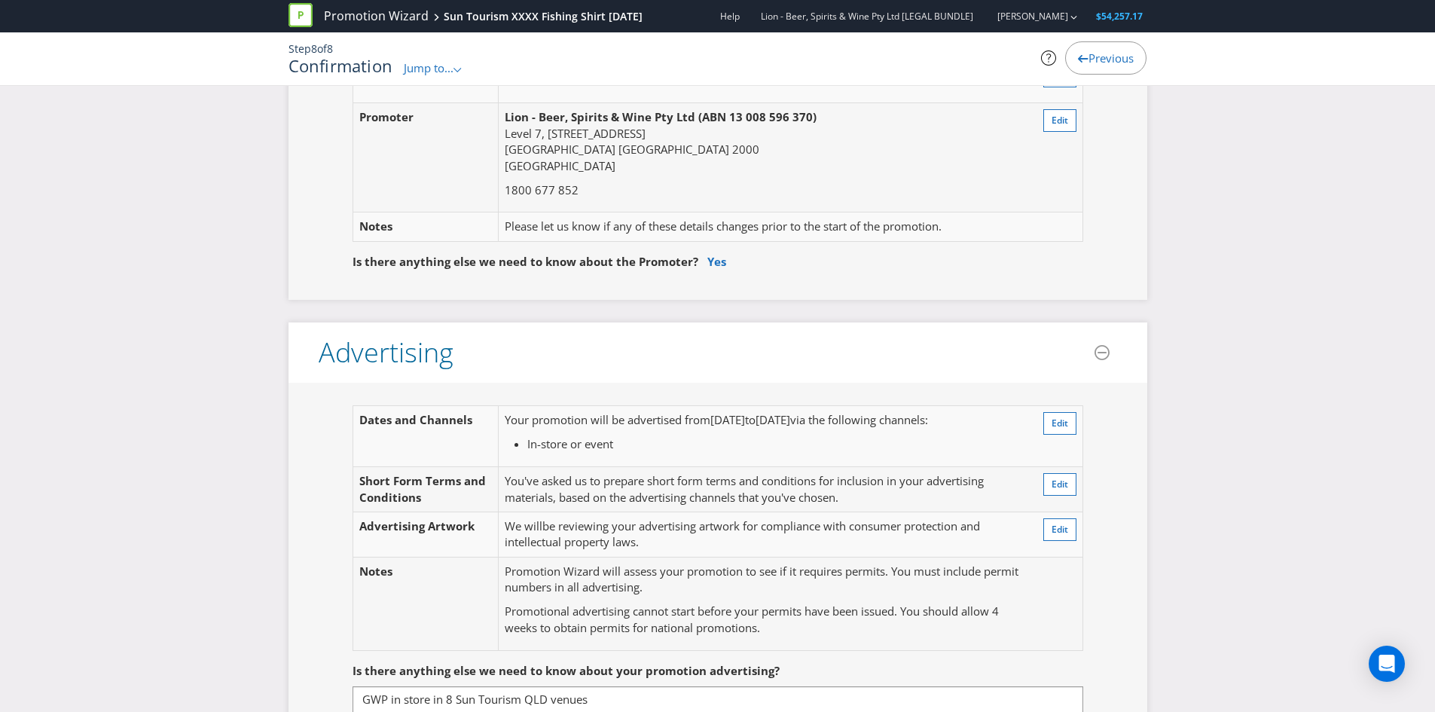
click at [361, 6] on div "Promotion Wizard Sun Tourism XXXX Fishing Shirt [DATE]" at bounding box center [470, 16] width 365 height 32
click at [361, 11] on link "Promotion Wizard" at bounding box center [376, 16] width 105 height 17
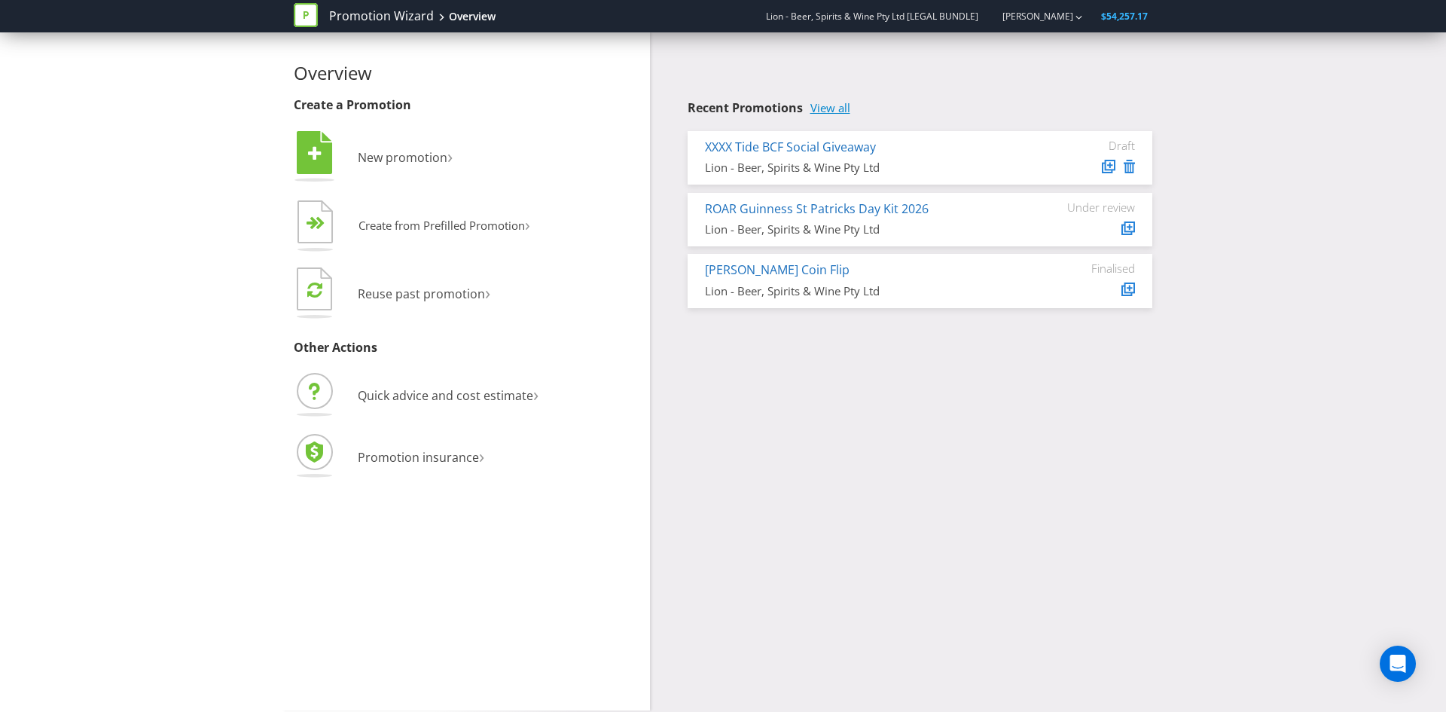
click at [847, 114] on link "View all" at bounding box center [830, 108] width 40 height 13
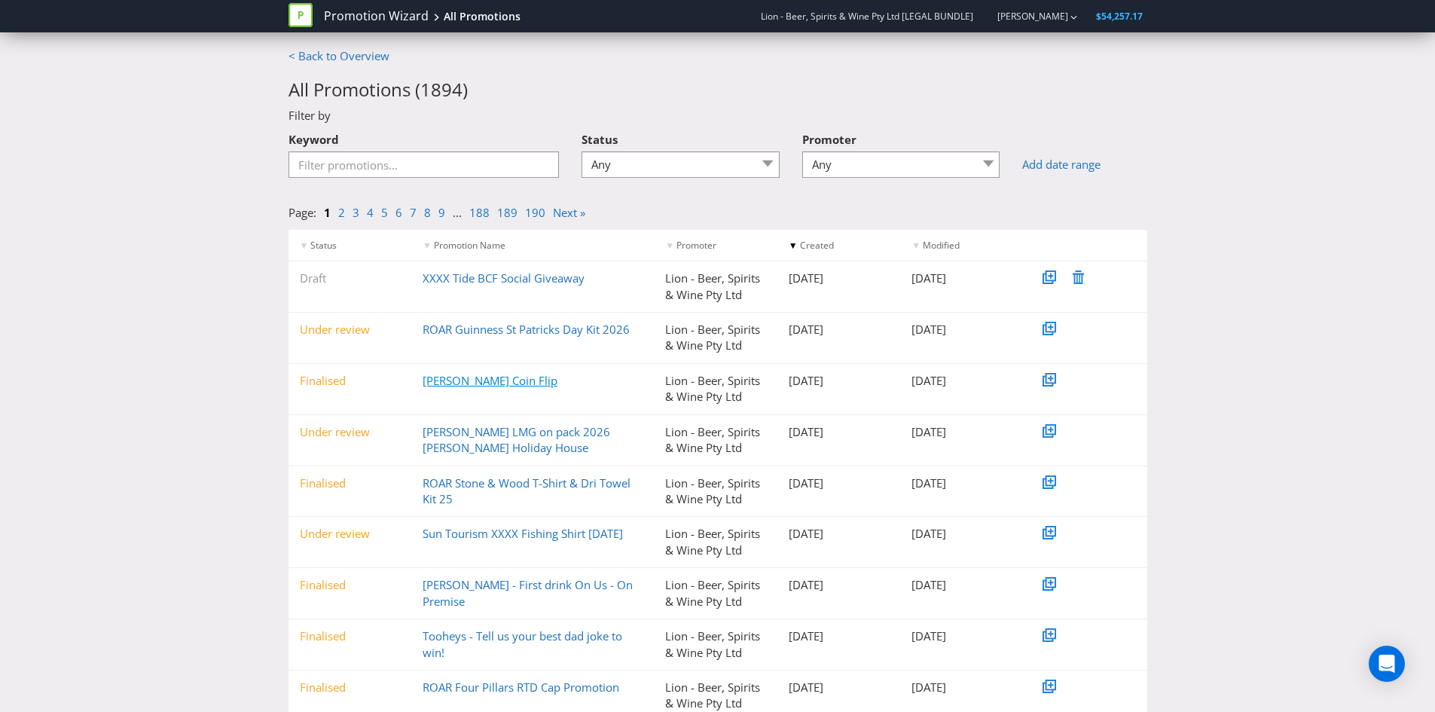
click at [474, 383] on link "[PERSON_NAME] Coin Flip" at bounding box center [490, 380] width 135 height 15
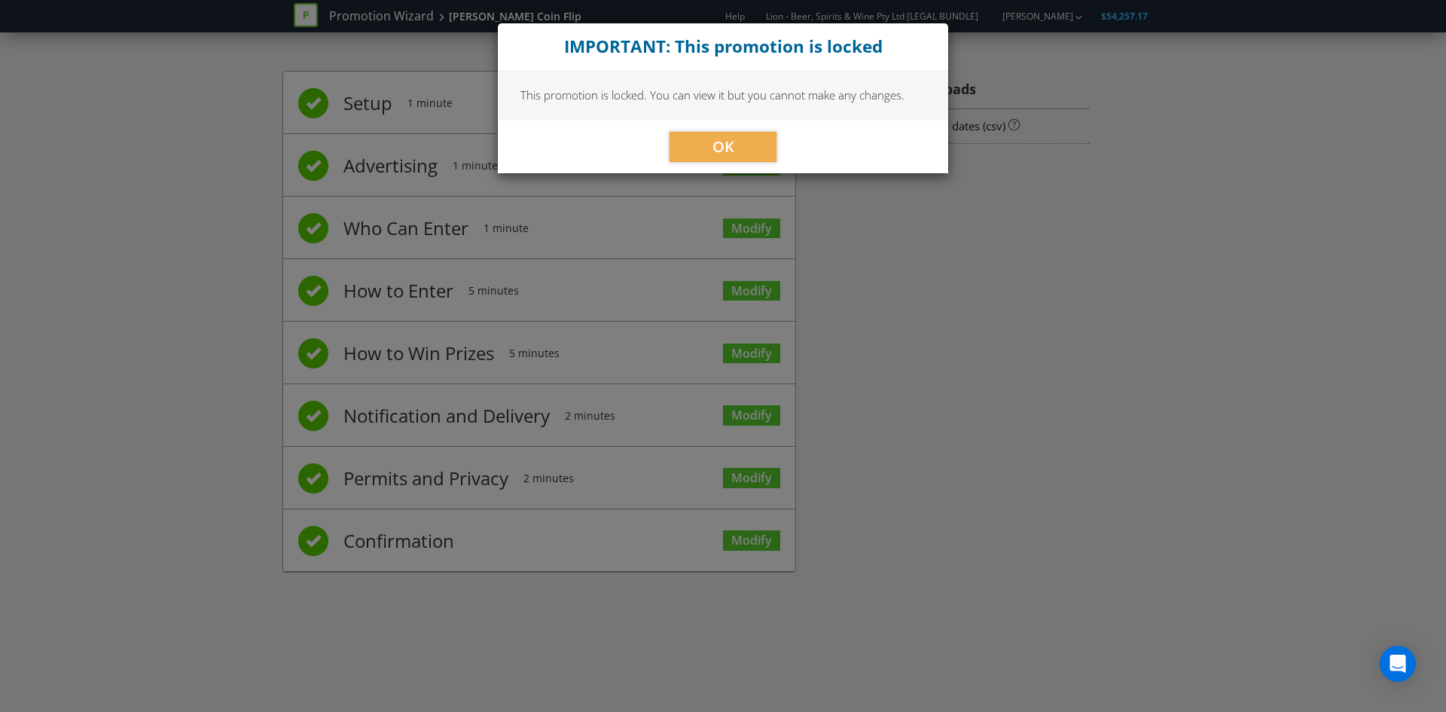
click at [702, 128] on div "OK" at bounding box center [723, 147] width 450 height 53
click at [697, 144] on button "OK" at bounding box center [723, 147] width 107 height 30
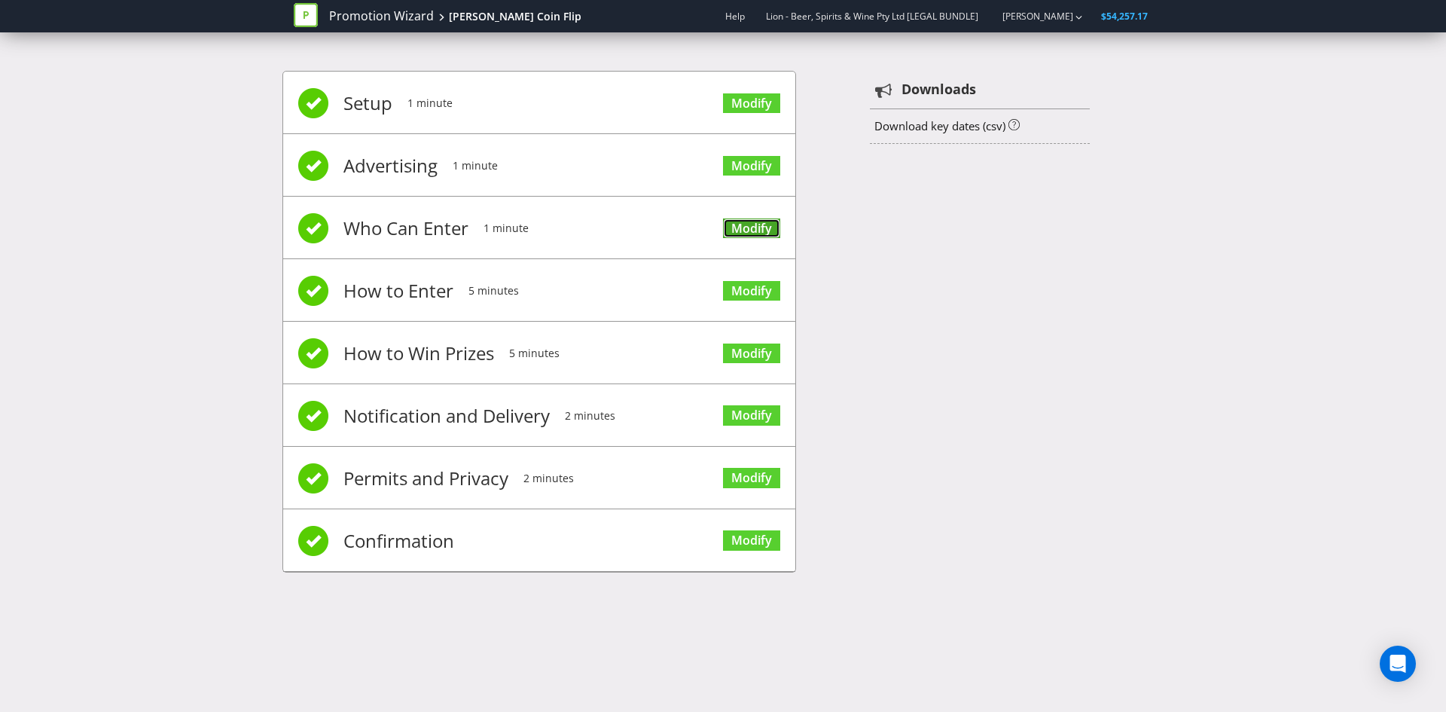
click at [741, 227] on link "Modify" at bounding box center [751, 228] width 57 height 20
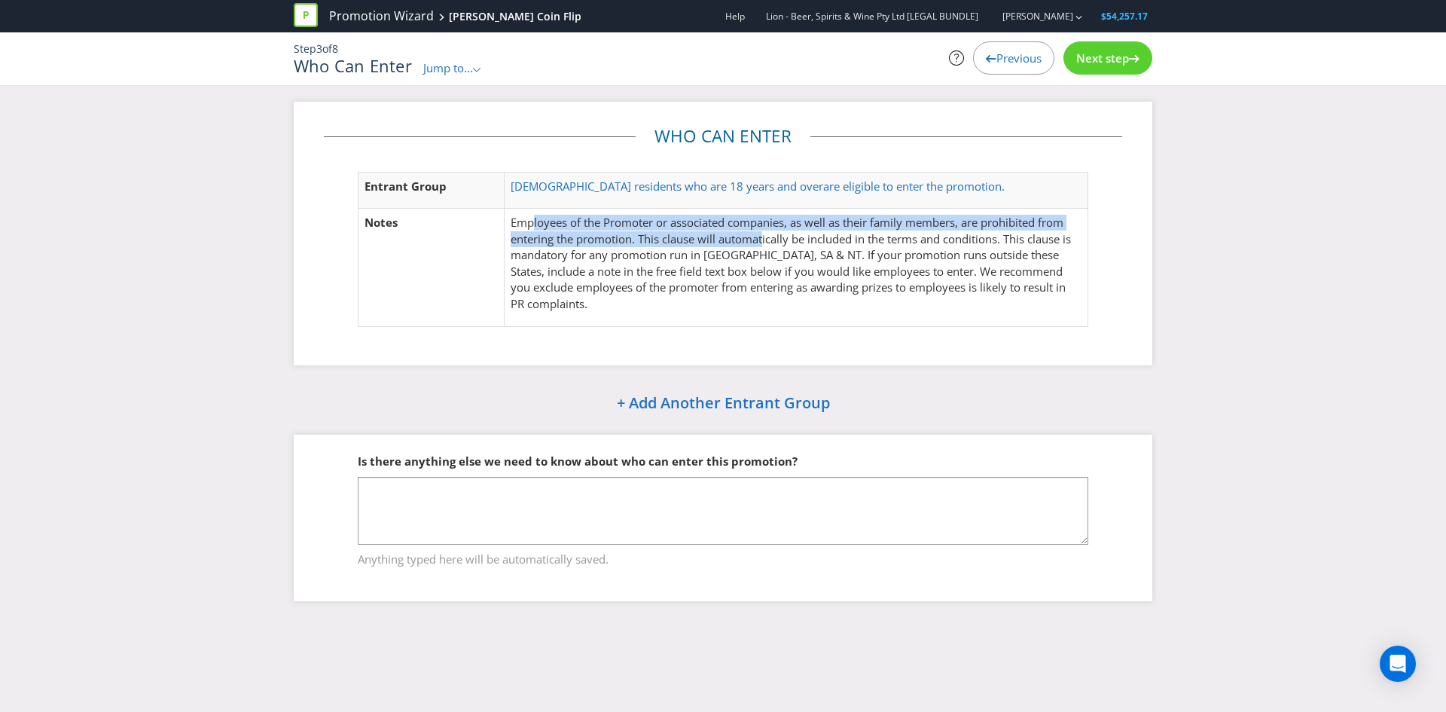
drag, startPoint x: 607, startPoint y: 230, endPoint x: 765, endPoint y: 236, distance: 158.2
click at [765, 236] on p "Employees of the Promoter or associated companies, as well as their family memb…" at bounding box center [796, 263] width 571 height 97
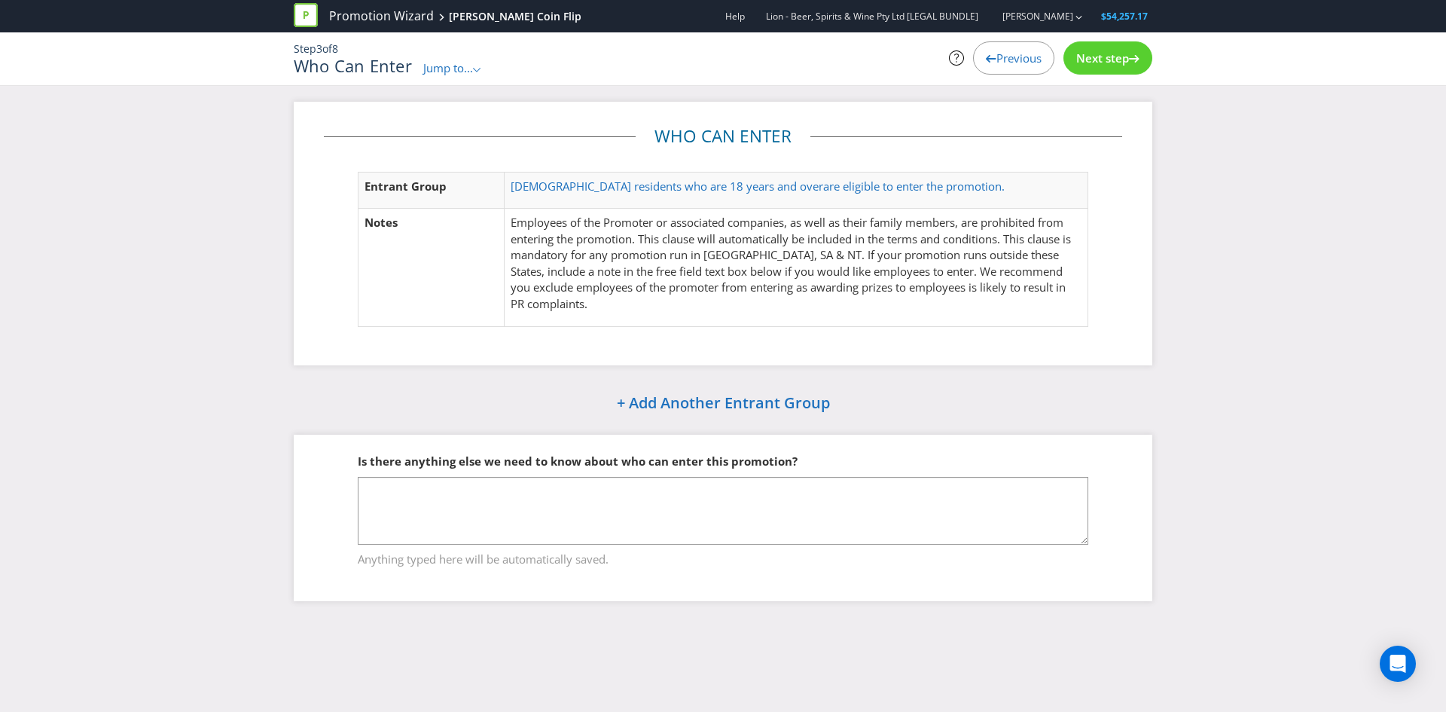
click at [1112, 61] on span "Next step" at bounding box center [1102, 57] width 53 height 15
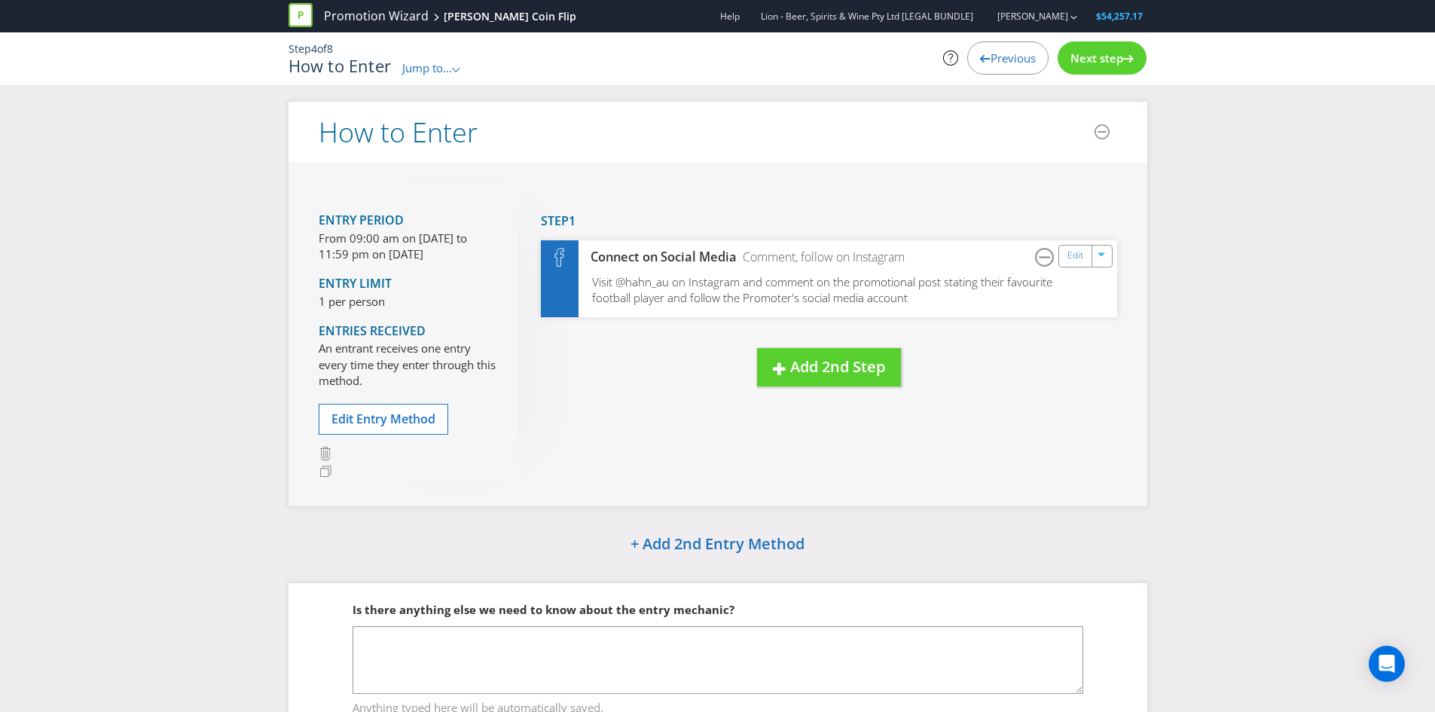
click at [1093, 64] on span "Next step" at bounding box center [1096, 57] width 53 height 15
